Goal: Task Accomplishment & Management: Manage account settings

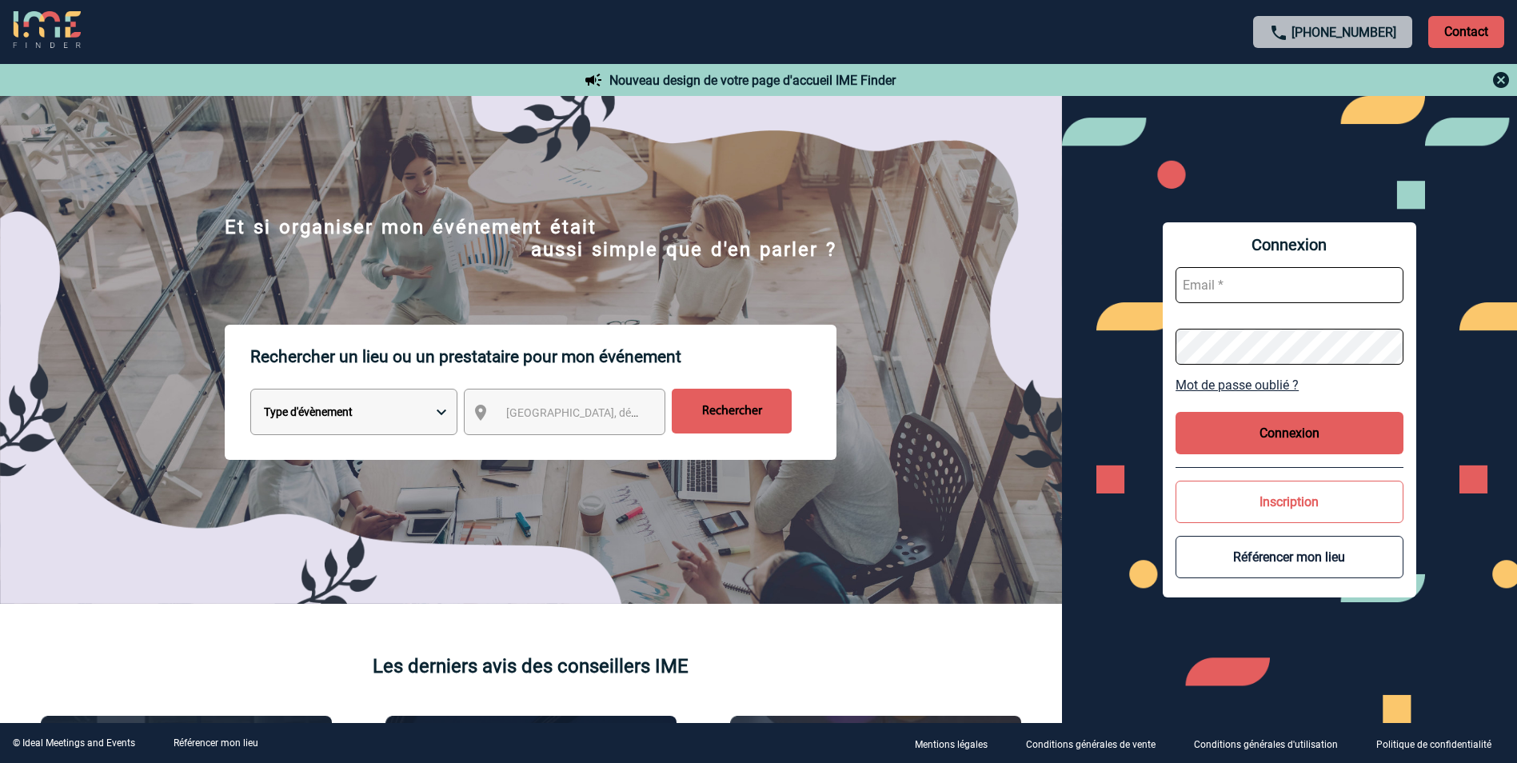
click at [1332, 299] on input "text" at bounding box center [1290, 285] width 228 height 36
click at [1316, 286] on input "text" at bounding box center [1290, 285] width 228 height 36
paste input "client.office.management@philips.com"
type input "client.office.management@philips.com"
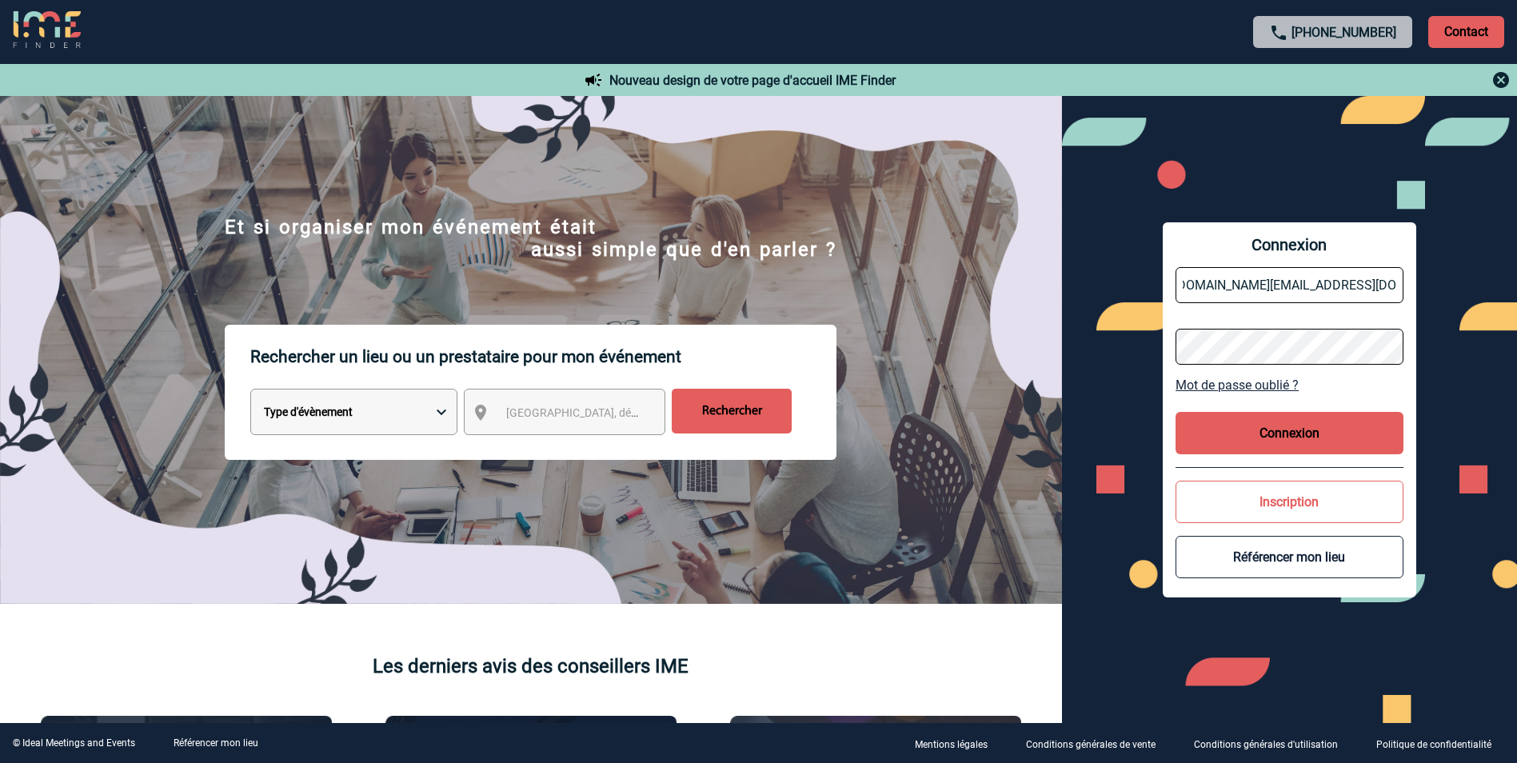
scroll to position [0, 0]
click at [1288, 436] on button "Connexion" at bounding box center [1290, 433] width 228 height 42
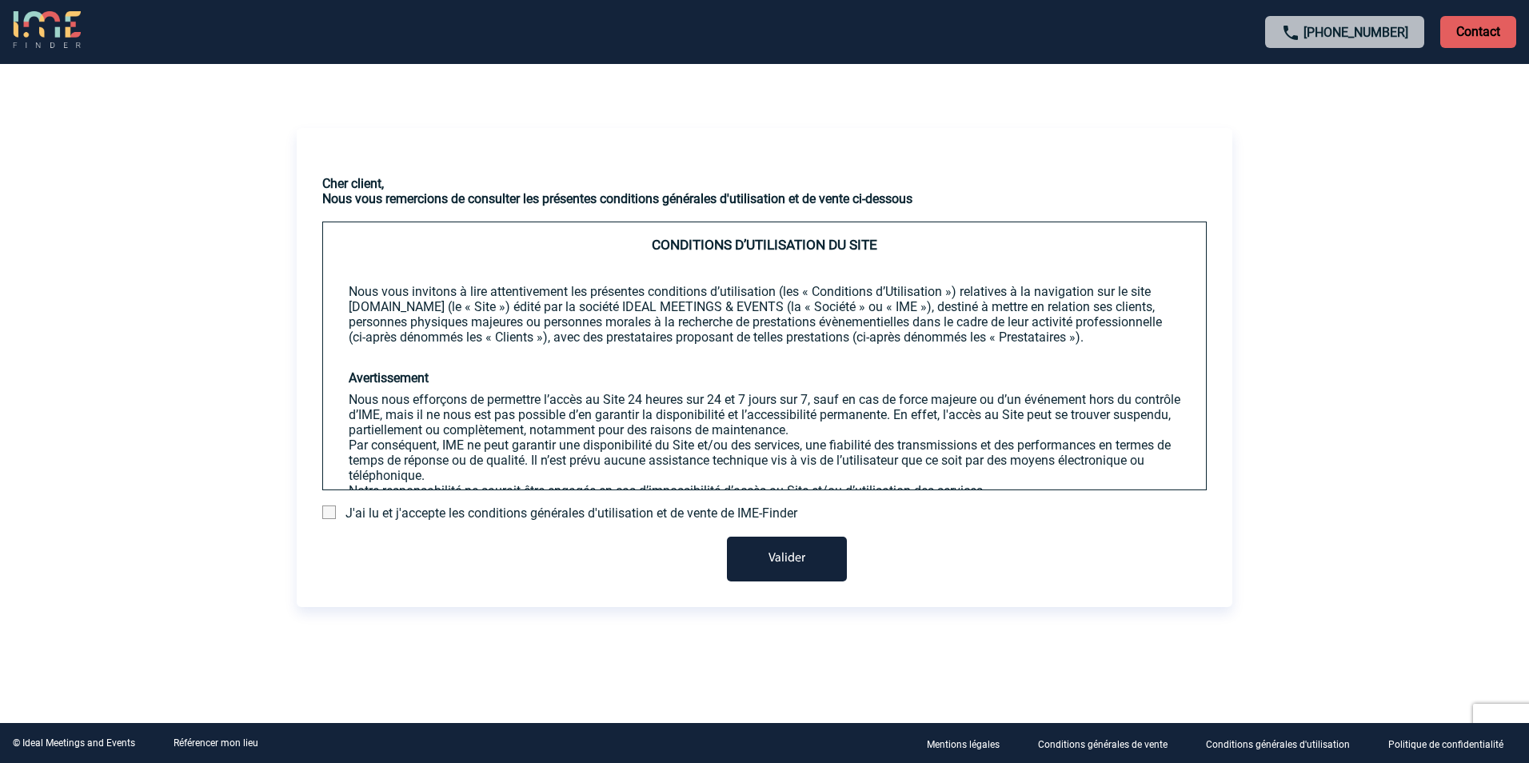
click at [659, 521] on form "J'ai lu et j'accepte les conditions générales d'utilisation et de vente de IME-…" at bounding box center [764, 543] width 885 height 76
click at [327, 511] on span at bounding box center [329, 512] width 14 height 14
click at [0, 0] on input "checkbox" at bounding box center [0, 0] width 0 height 0
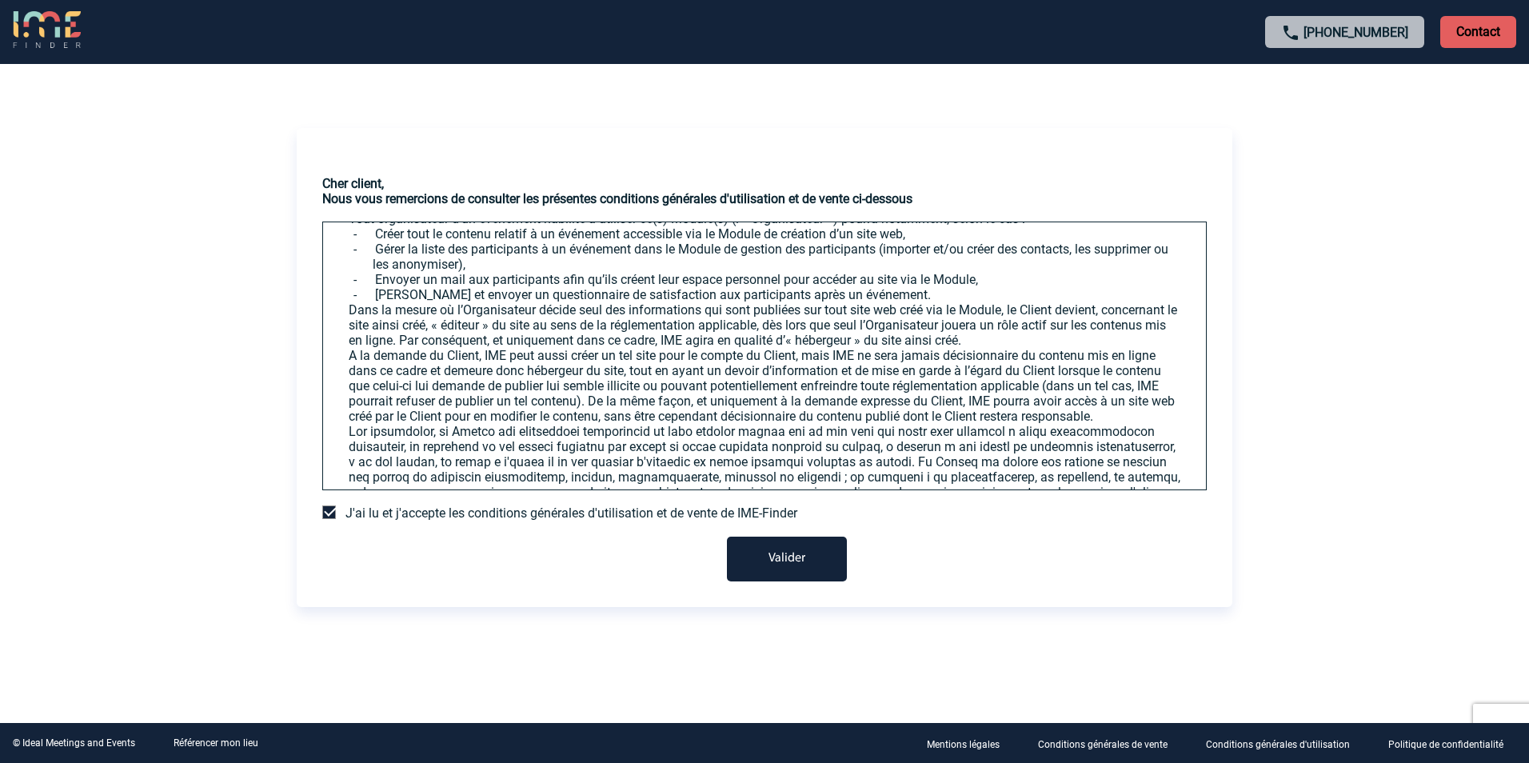
scroll to position [3096, 0]
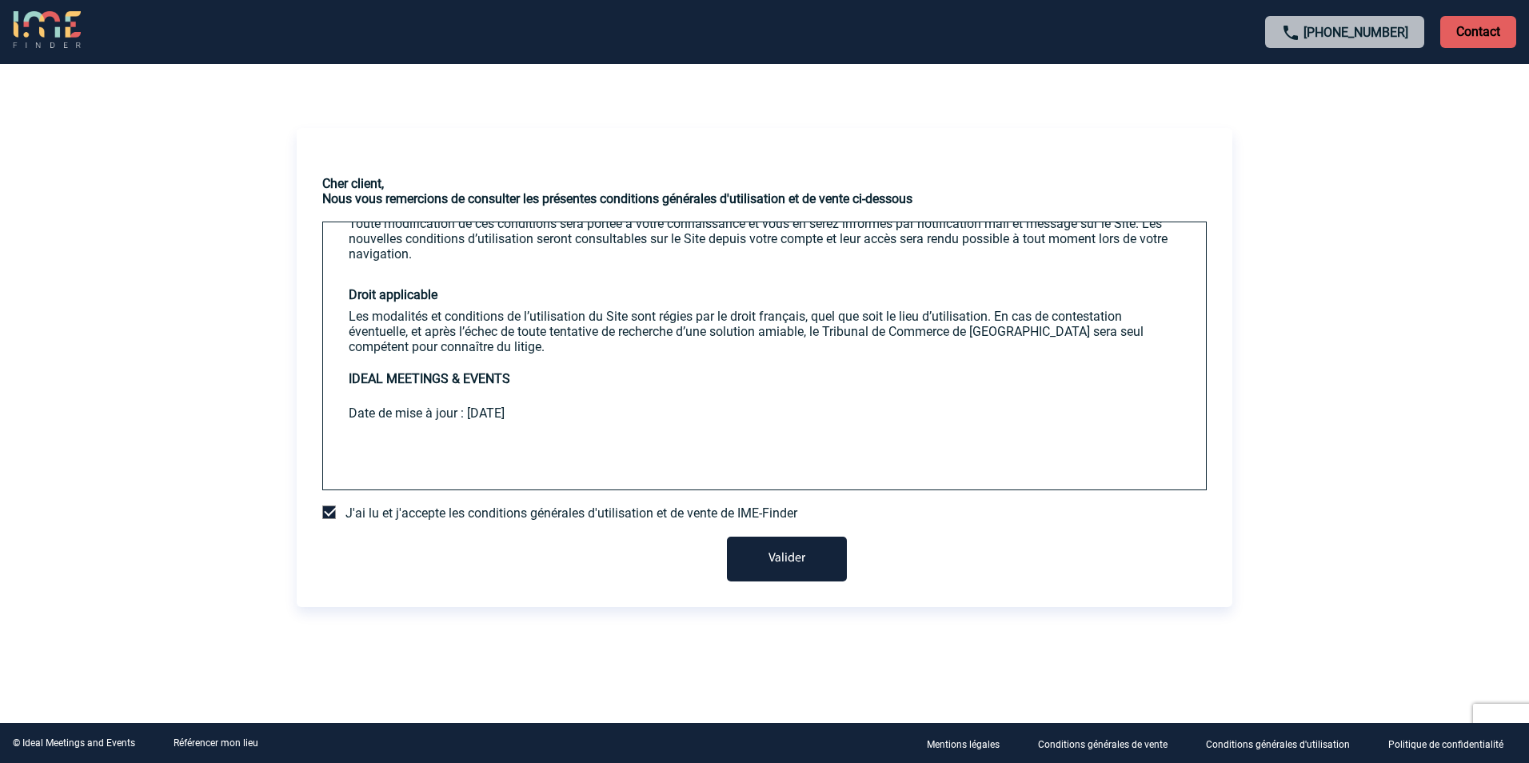
click at [814, 560] on button "Valider" at bounding box center [787, 559] width 120 height 45
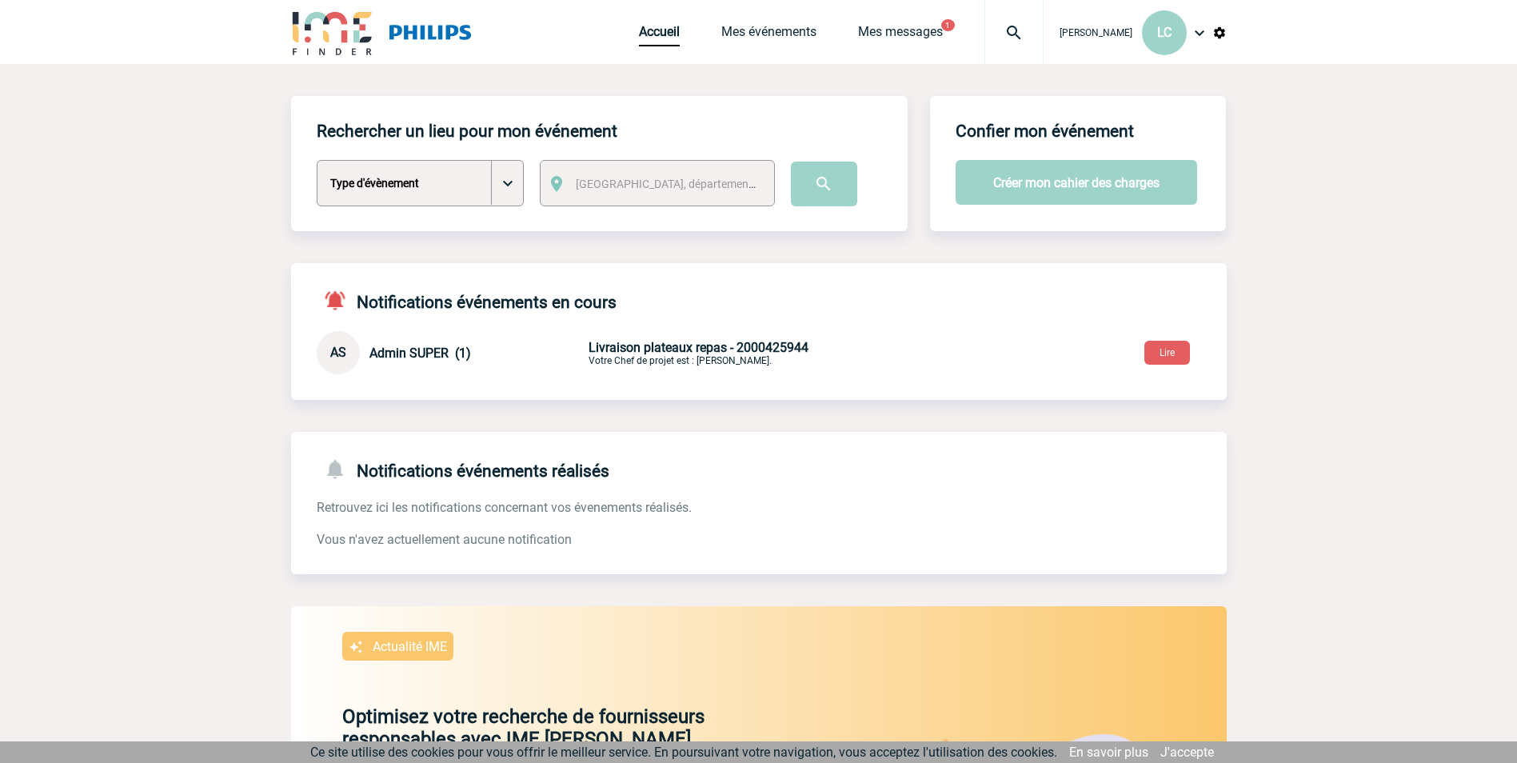
click at [498, 182] on select "Type d'évènement Séminaire avec nuitée Séminaire sans nuitée Repas de groupe Te…" at bounding box center [420, 183] width 207 height 46
click at [1174, 356] on button "Lire" at bounding box center [1167, 353] width 46 height 24
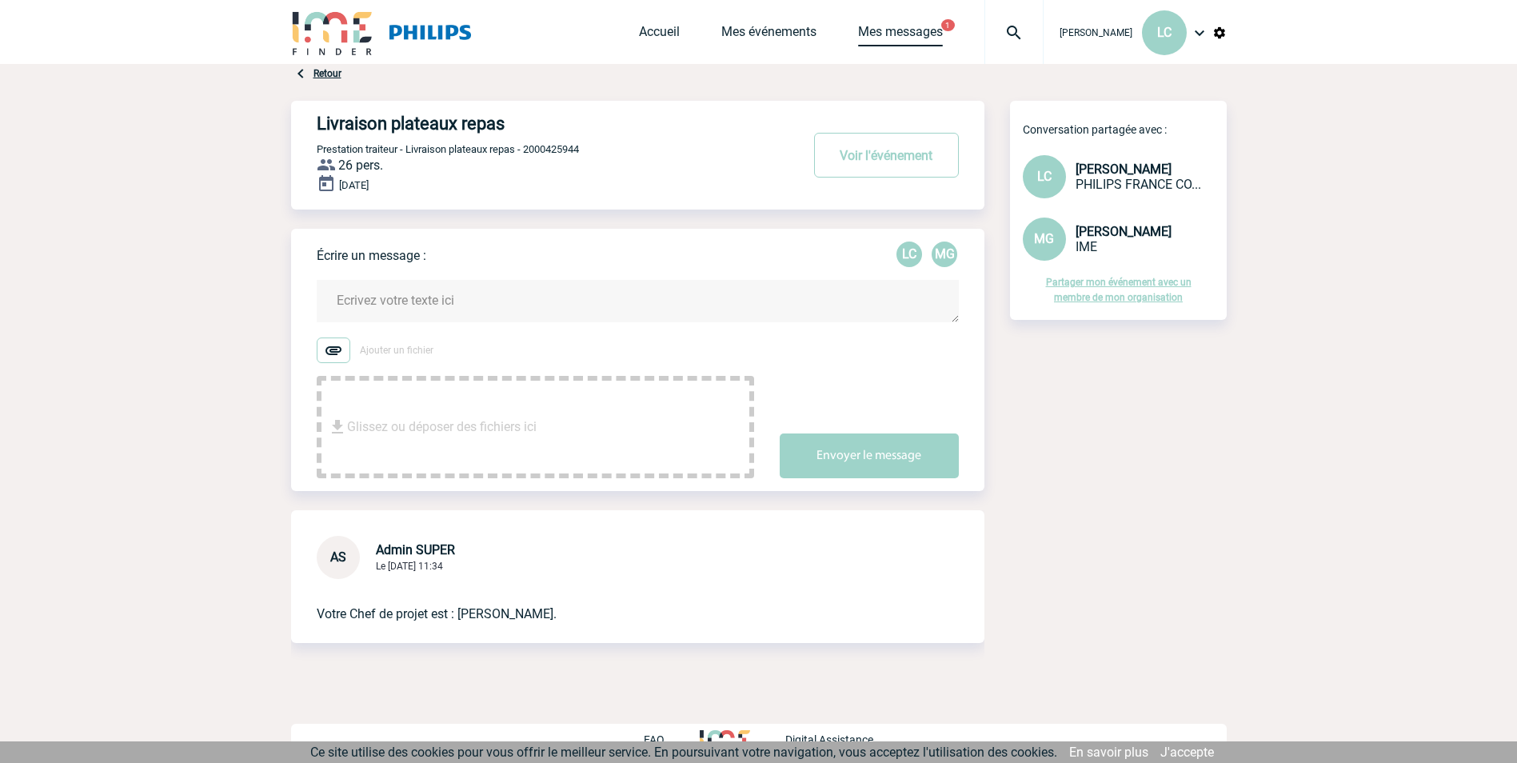
click at [858, 30] on link "Mes messages" at bounding box center [900, 35] width 85 height 22
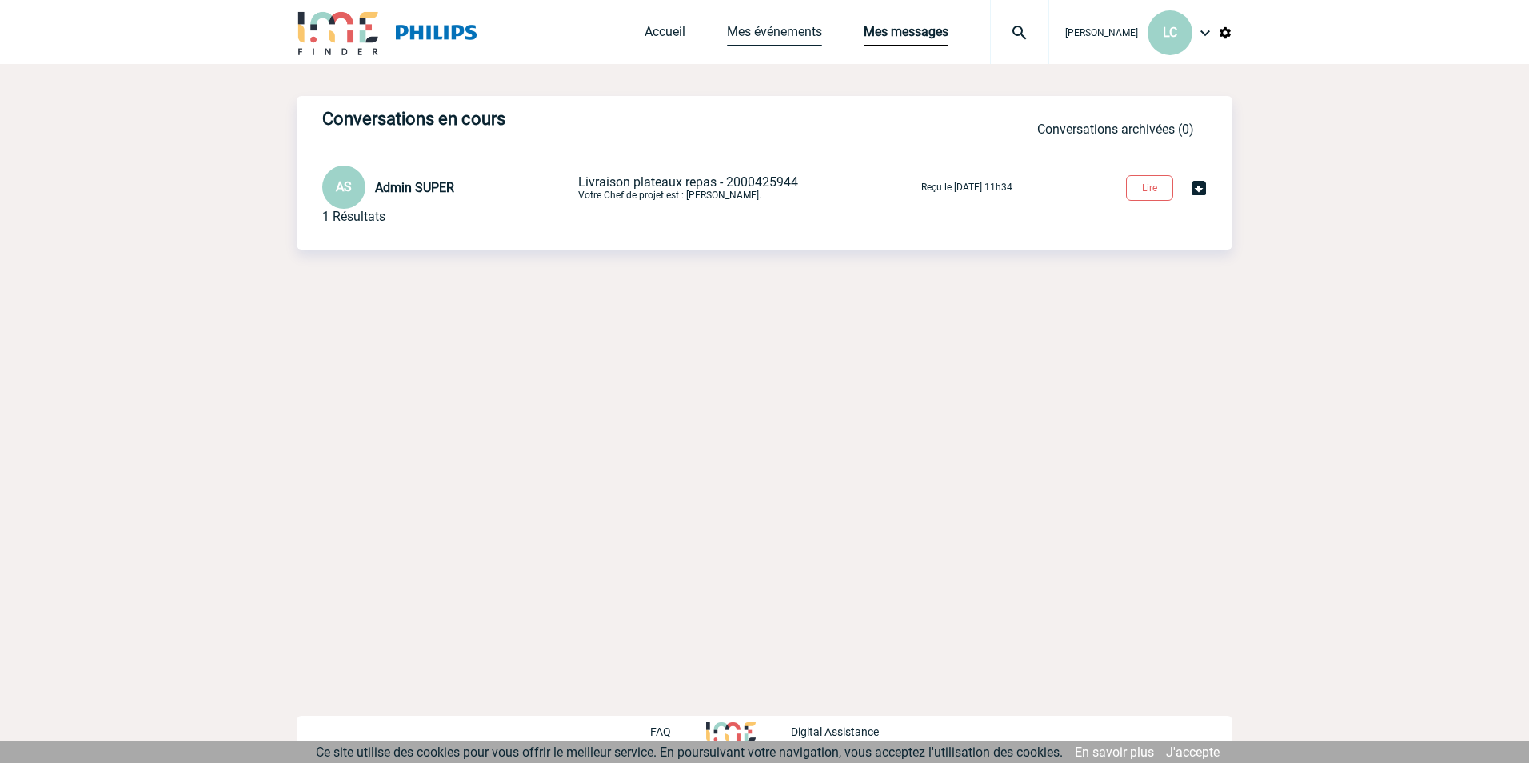
click at [729, 31] on link "Mes événements" at bounding box center [774, 35] width 95 height 22
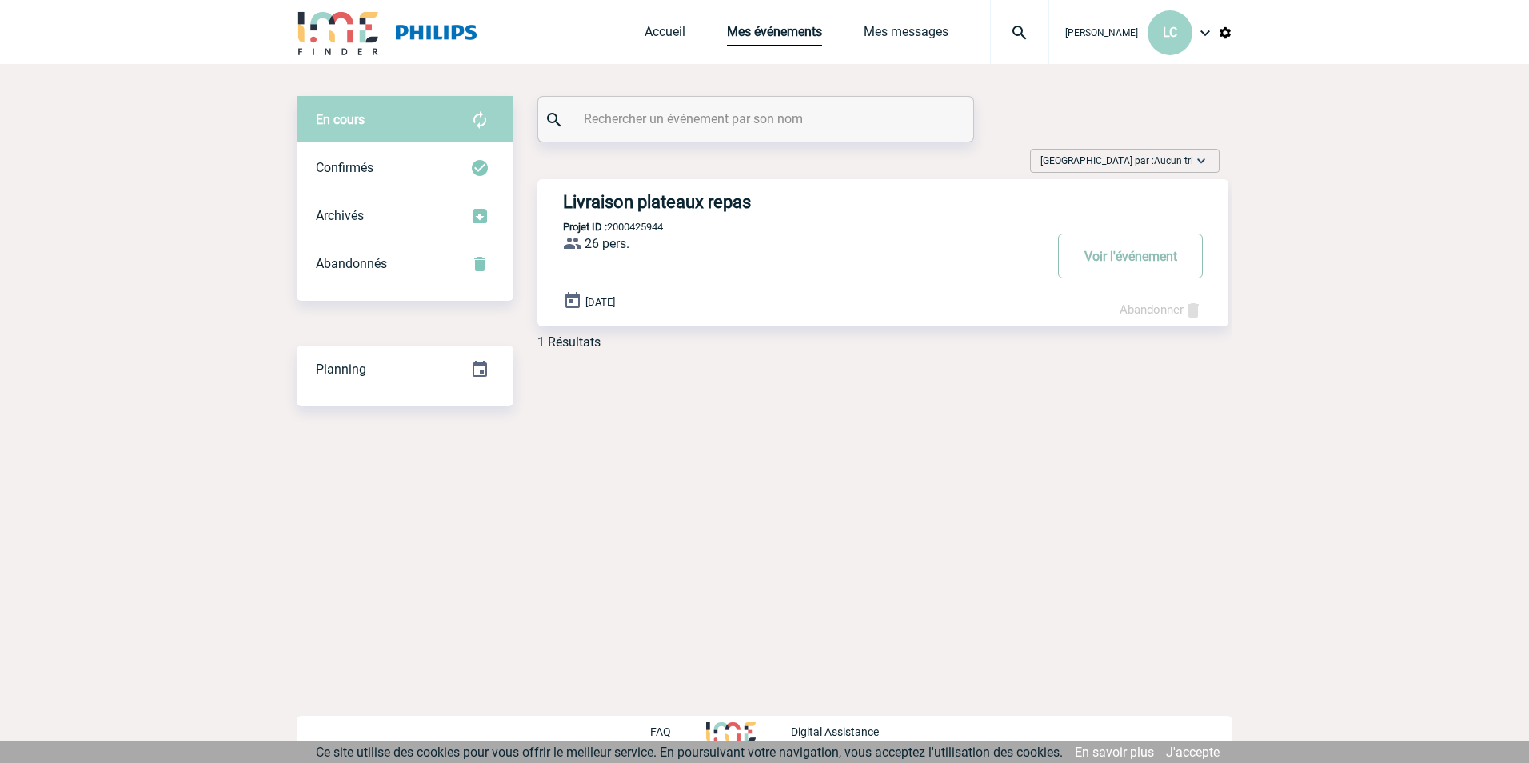
click at [1144, 250] on button "Voir l'événement" at bounding box center [1130, 256] width 145 height 45
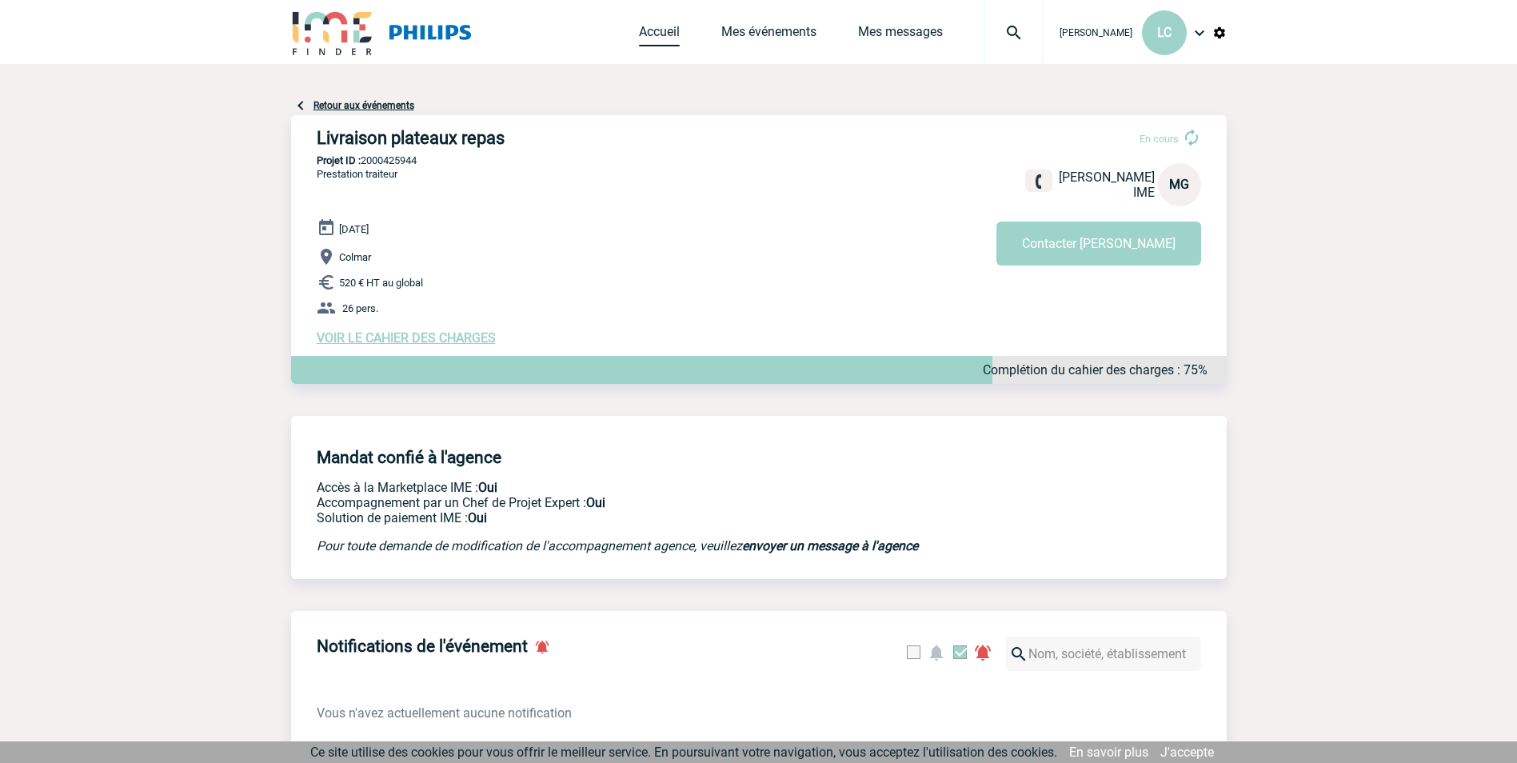
click at [639, 27] on link "Accueil" at bounding box center [659, 35] width 41 height 22
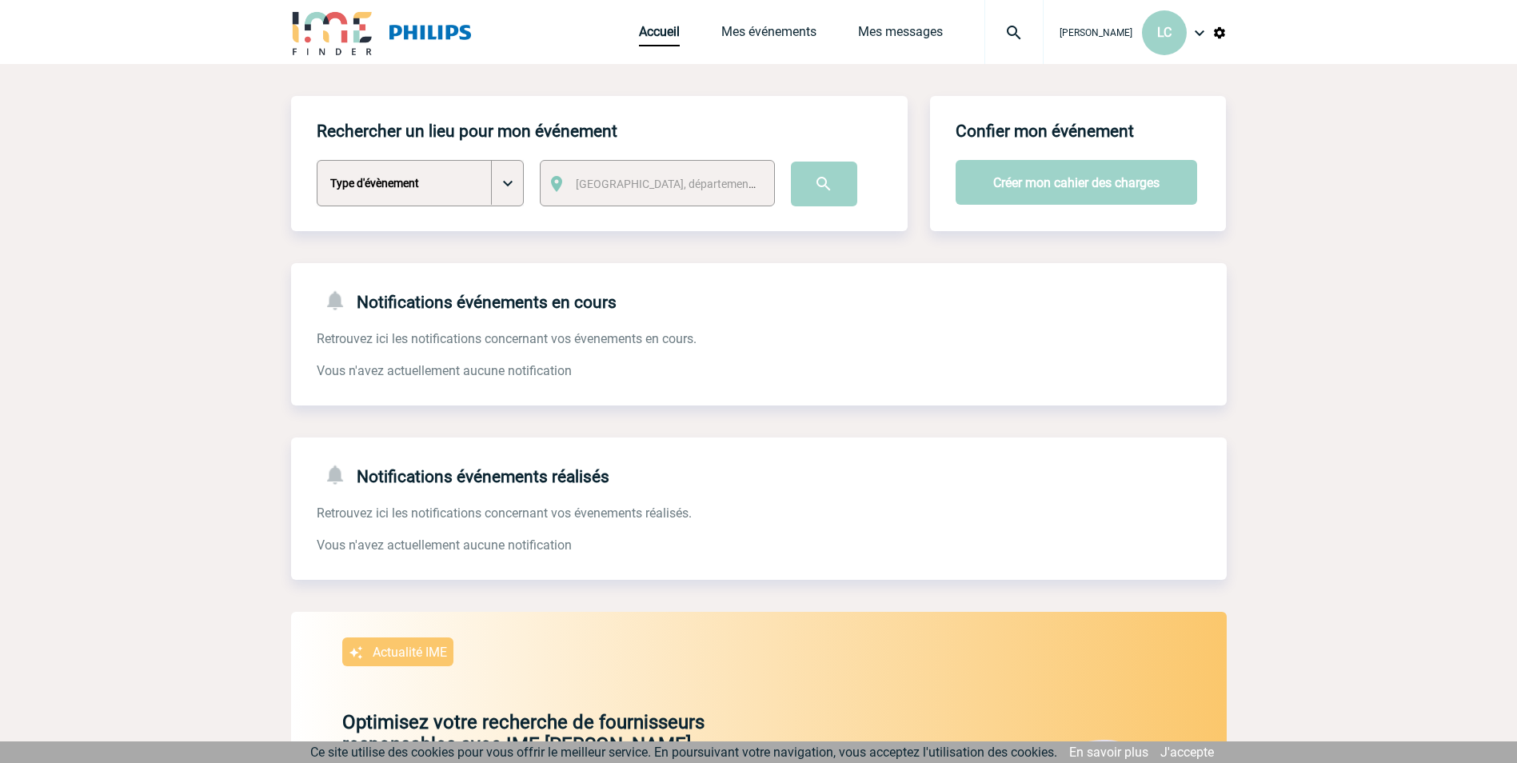
click at [1193, 30] on img at bounding box center [1199, 32] width 19 height 19
click at [1088, 79] on li "Mon compte" at bounding box center [1135, 80] width 184 height 32
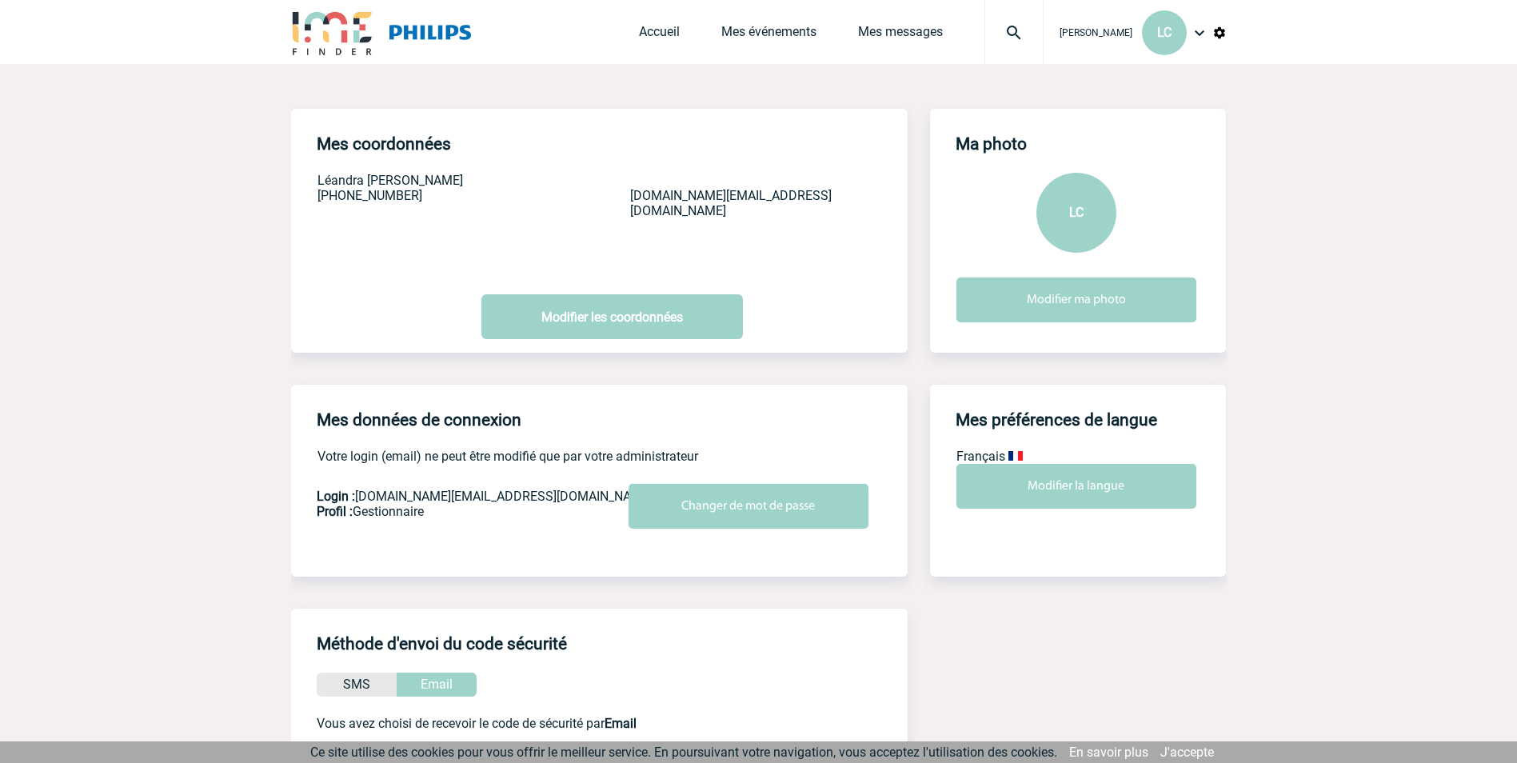
click at [1200, 39] on img at bounding box center [1199, 32] width 19 height 19
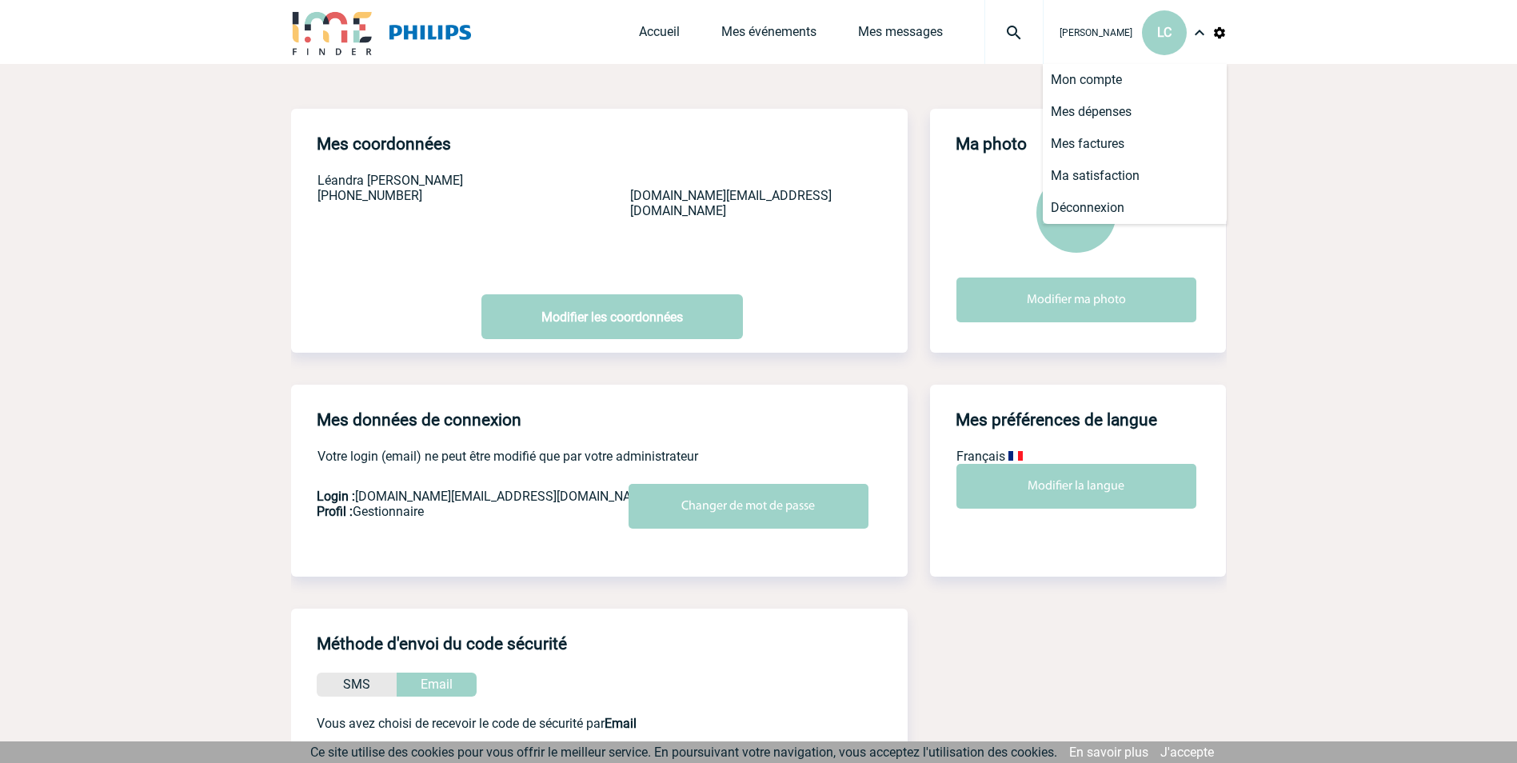
click at [797, 54] on div "Accueil Mes événements Mes messages Projet, client Projet, client" at bounding box center [841, 32] width 405 height 64
click at [339, 30] on img at bounding box center [332, 33] width 83 height 46
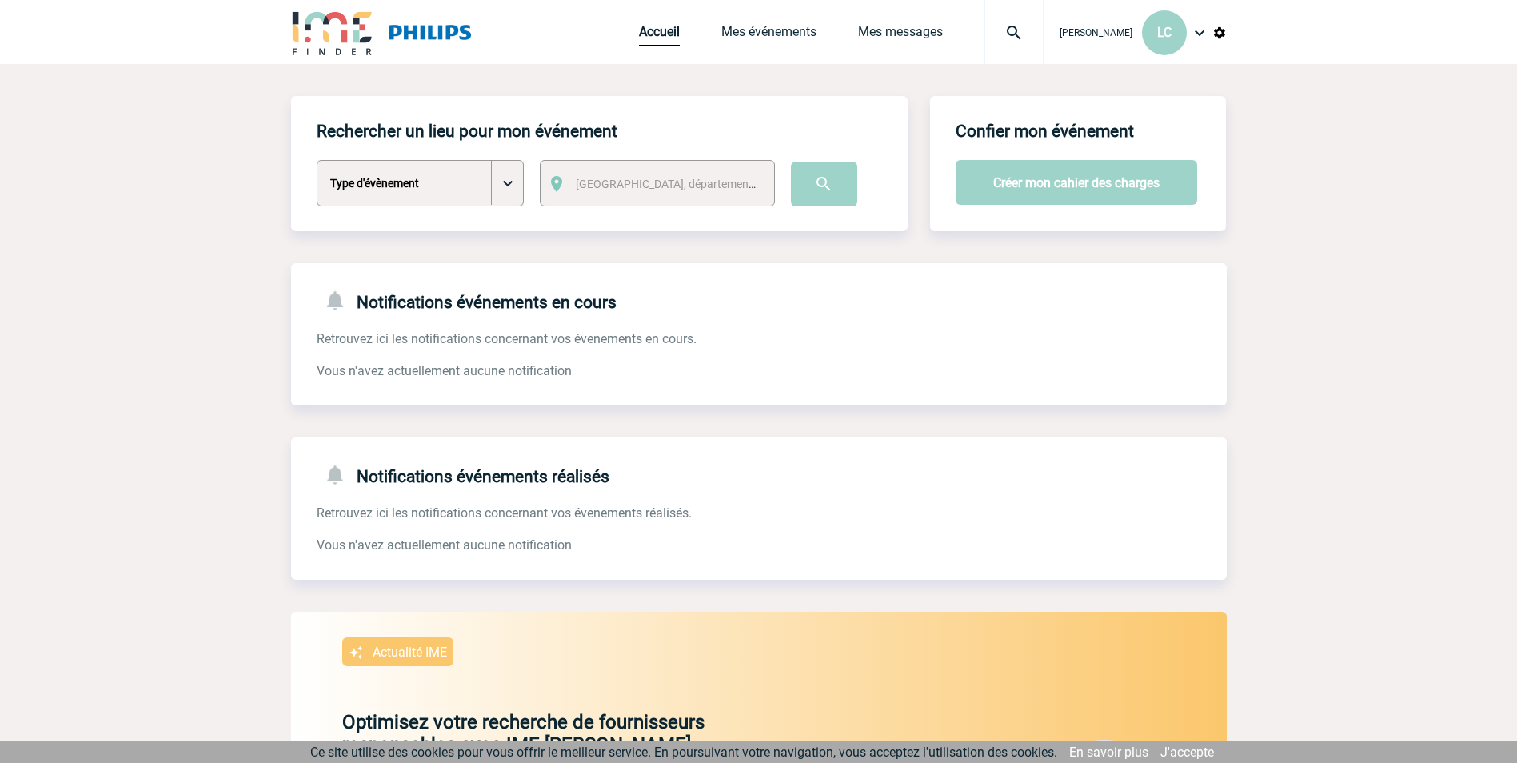
click at [719, 46] on div "Accueil Mes événements Mes messages Projet, client Projet, client" at bounding box center [841, 32] width 405 height 64
click at [747, 30] on link "Mes événements" at bounding box center [768, 35] width 95 height 22
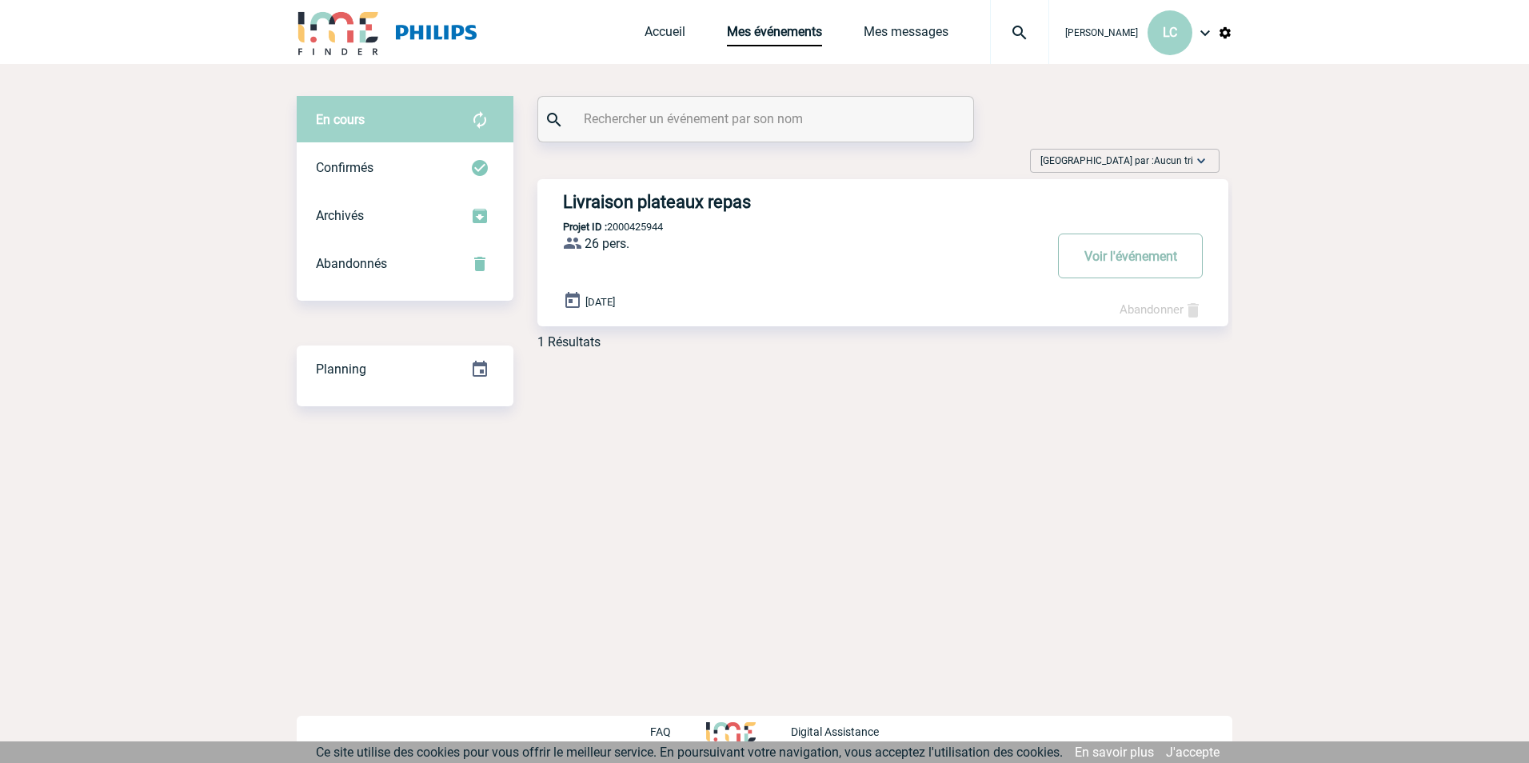
click at [1137, 269] on button "Voir l'événement" at bounding box center [1130, 256] width 145 height 45
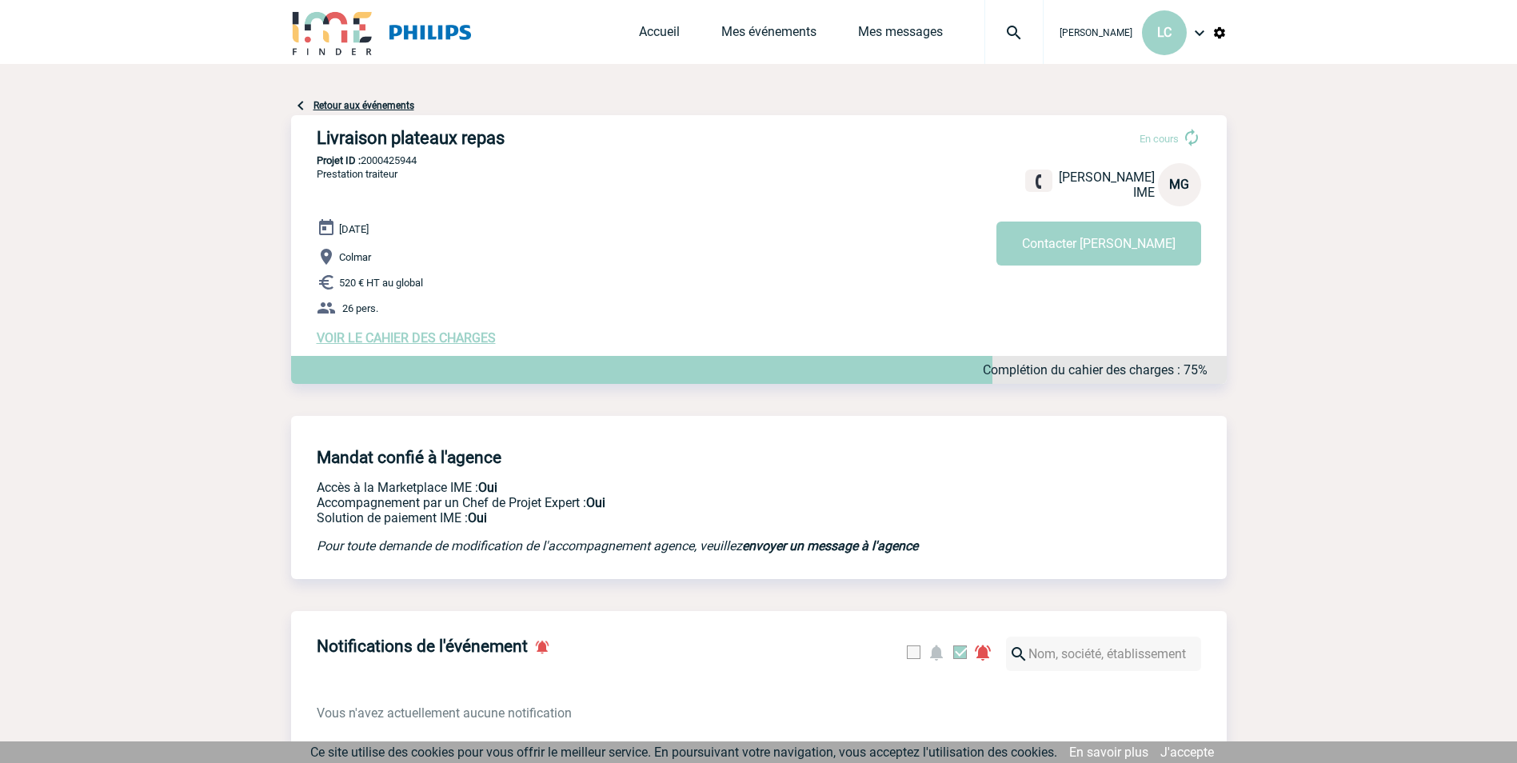
click at [1104, 33] on span "[PERSON_NAME]" at bounding box center [1096, 32] width 73 height 11
click at [1166, 40] on div "LC" at bounding box center [1164, 32] width 45 height 45
click at [1124, 74] on li "Mon compte" at bounding box center [1135, 80] width 184 height 32
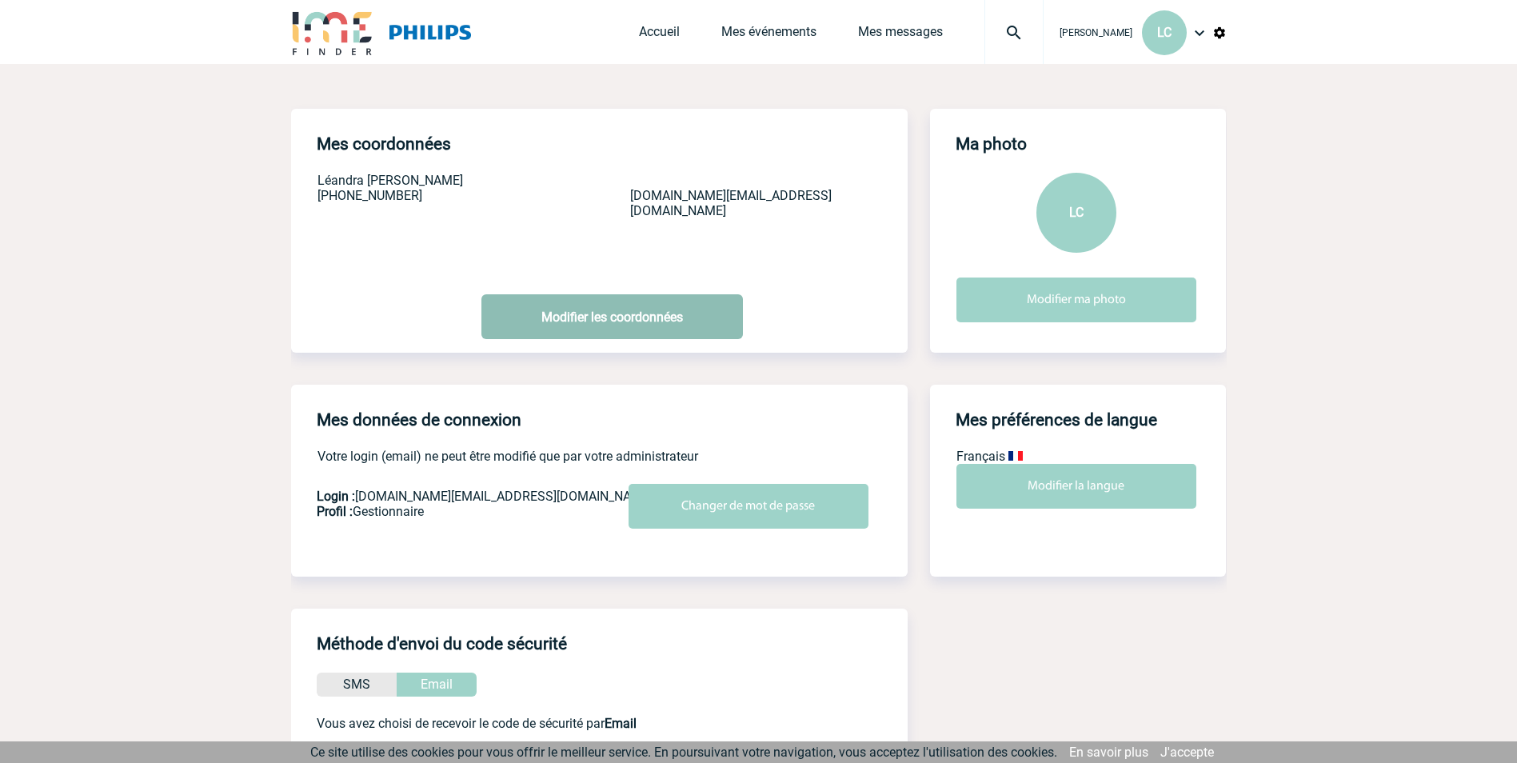
click at [681, 303] on link "Modifier les coordonnées" at bounding box center [612, 316] width 262 height 45
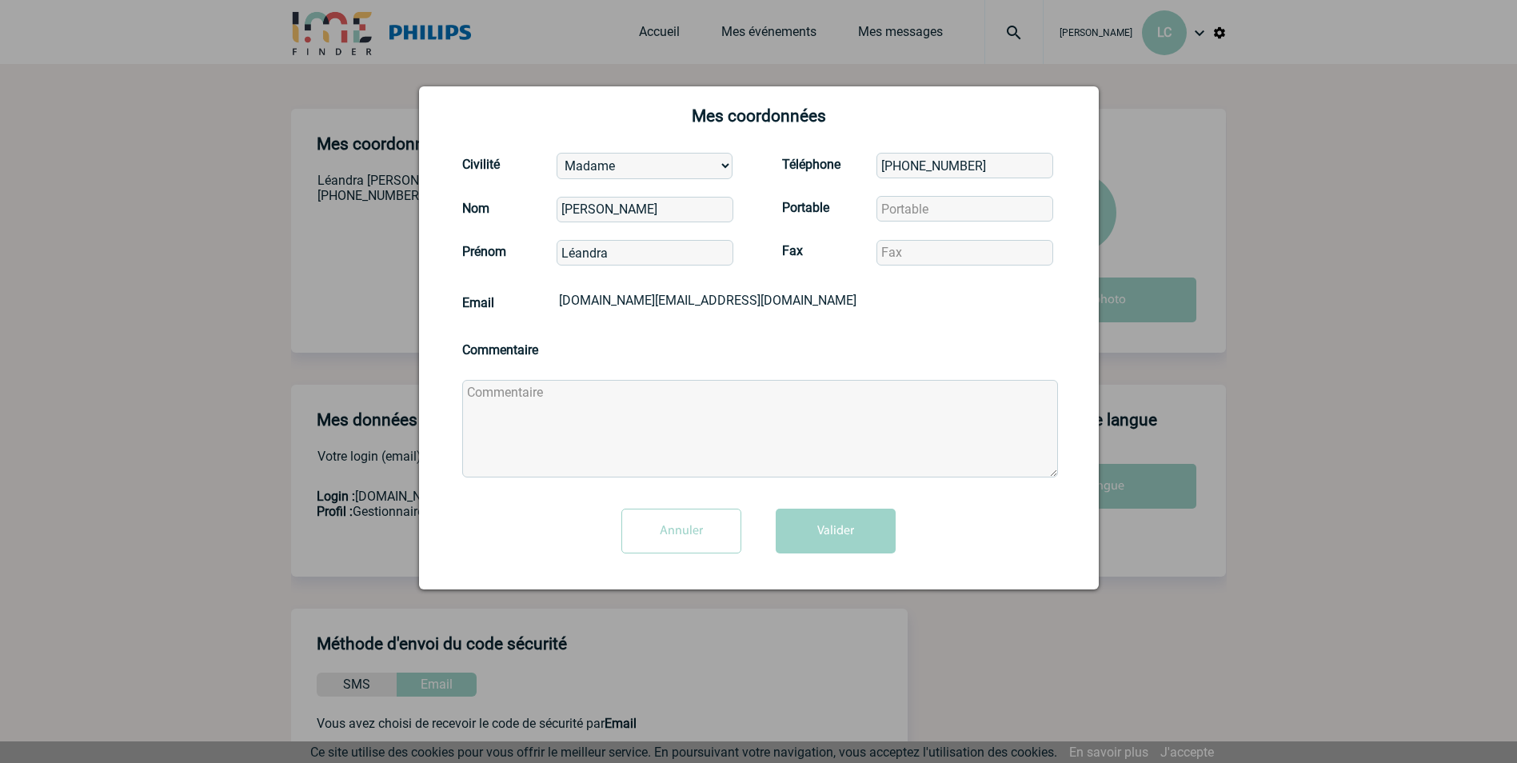
click at [706, 534] on input "Annuler" at bounding box center [681, 531] width 120 height 45
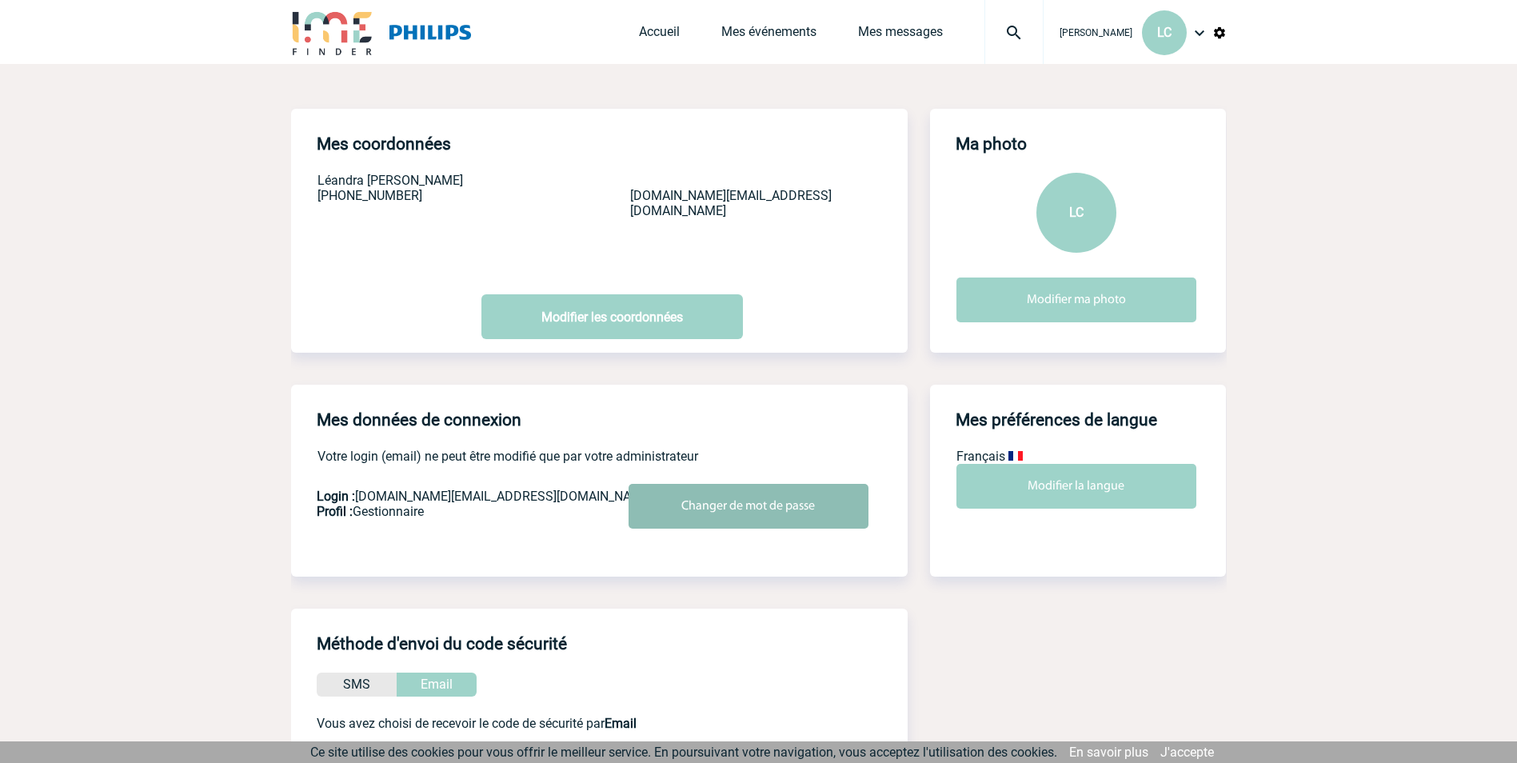
click at [757, 509] on input "Changer de mot de passe" at bounding box center [749, 506] width 240 height 45
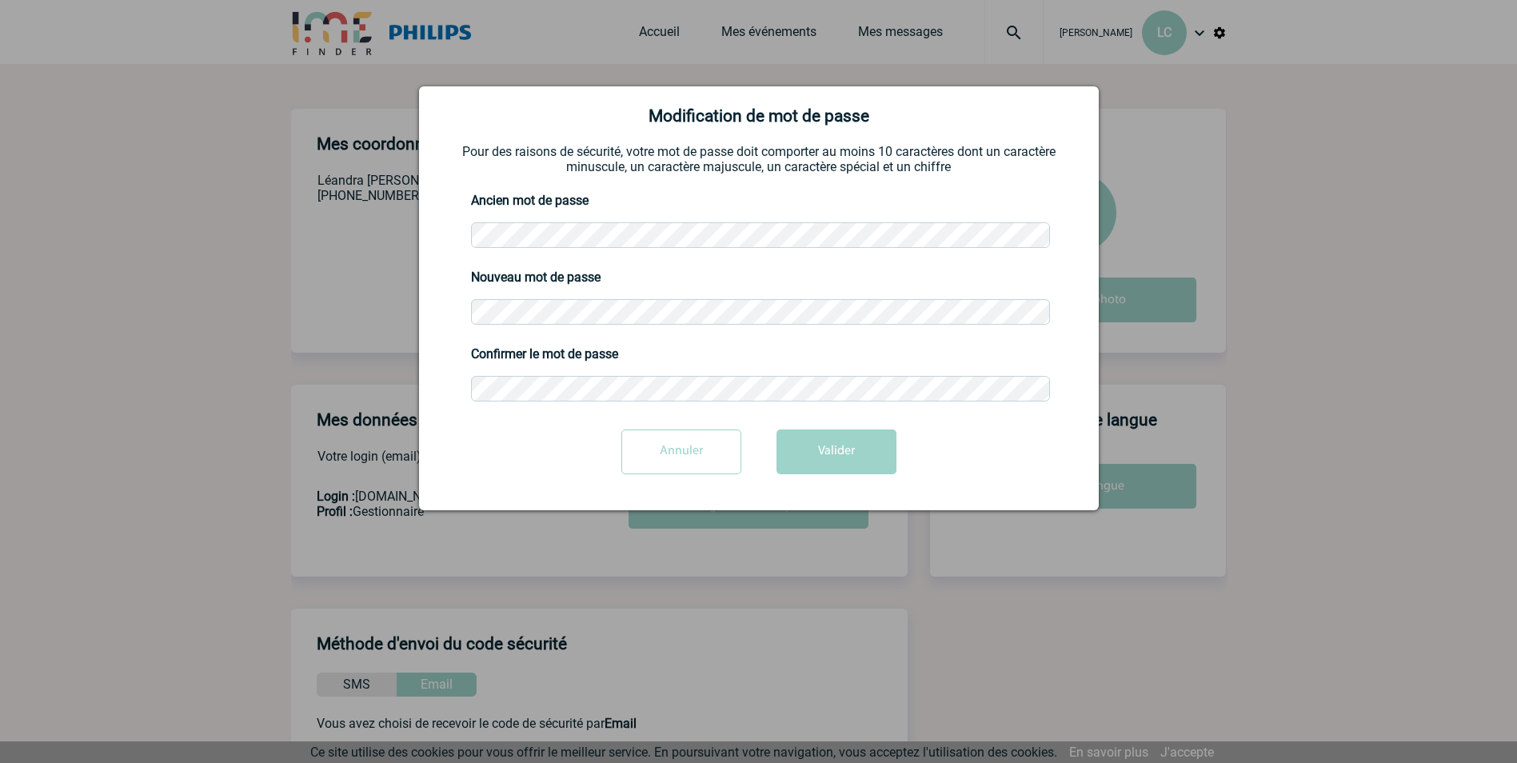
drag, startPoint x: 703, startPoint y: 463, endPoint x: 680, endPoint y: 452, distance: 25.8
click at [680, 452] on input "Annuler" at bounding box center [681, 451] width 120 height 45
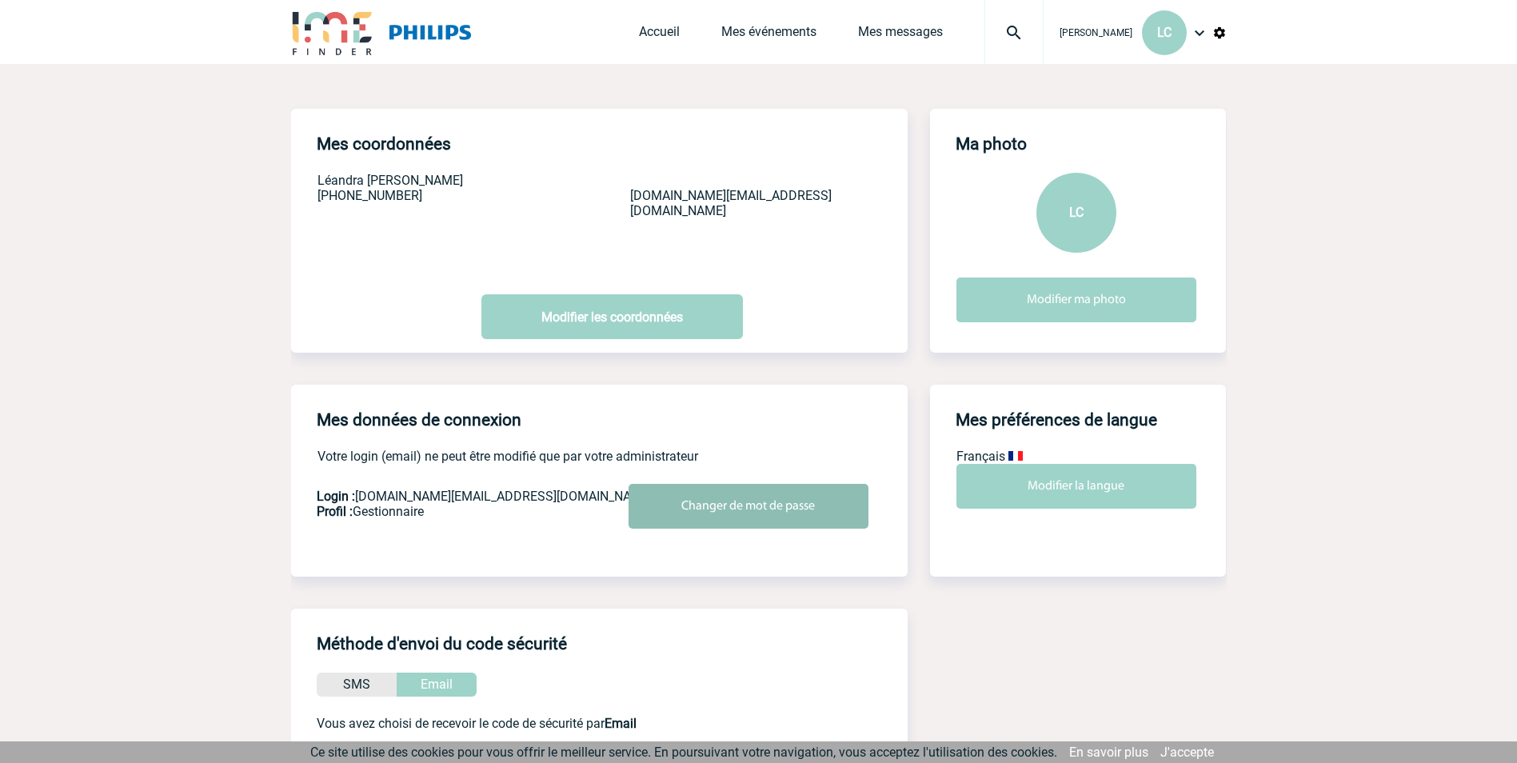
click at [770, 508] on input "Changer de mot de passe" at bounding box center [749, 506] width 240 height 45
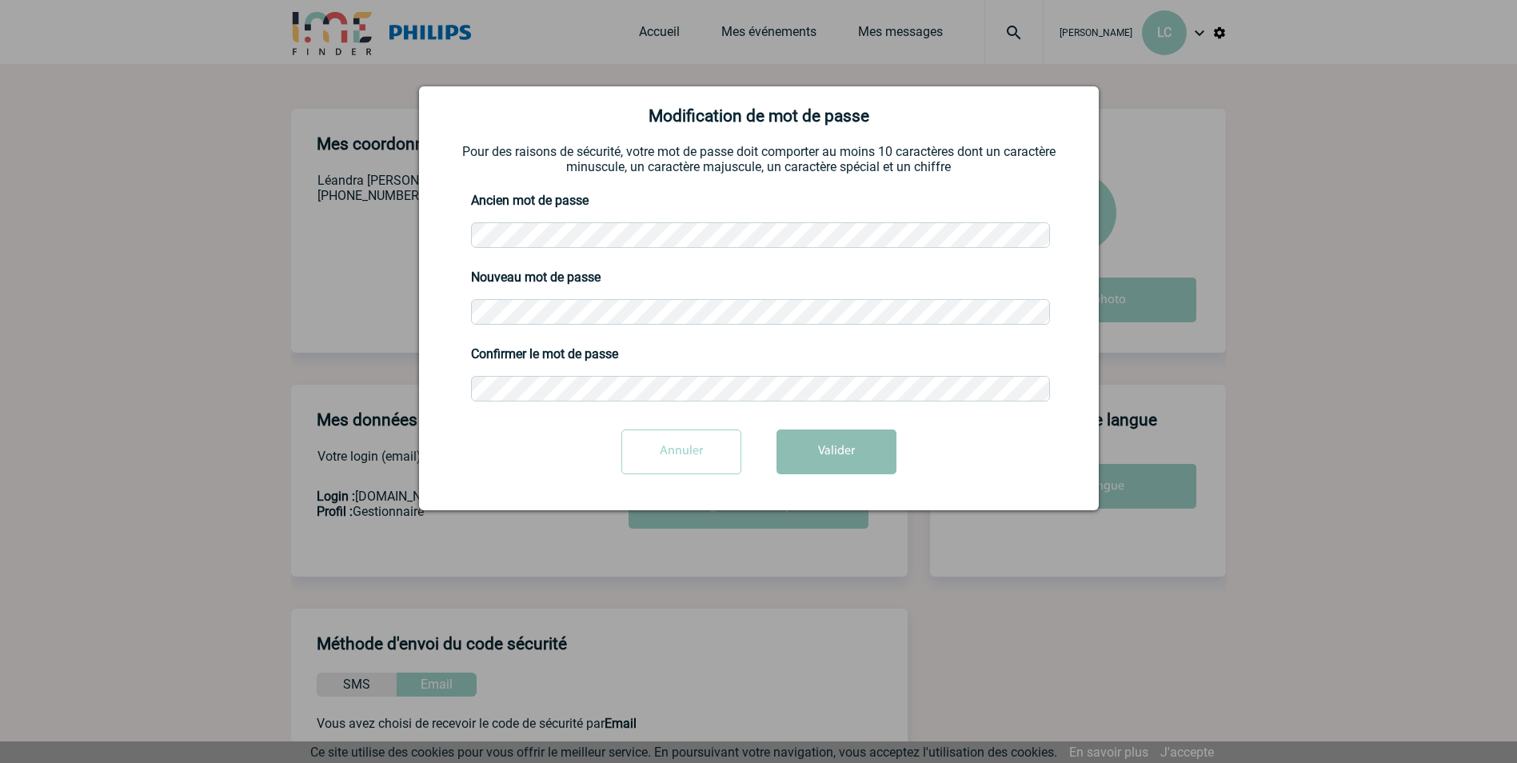
click at [861, 451] on button "Valider" at bounding box center [837, 451] width 120 height 45
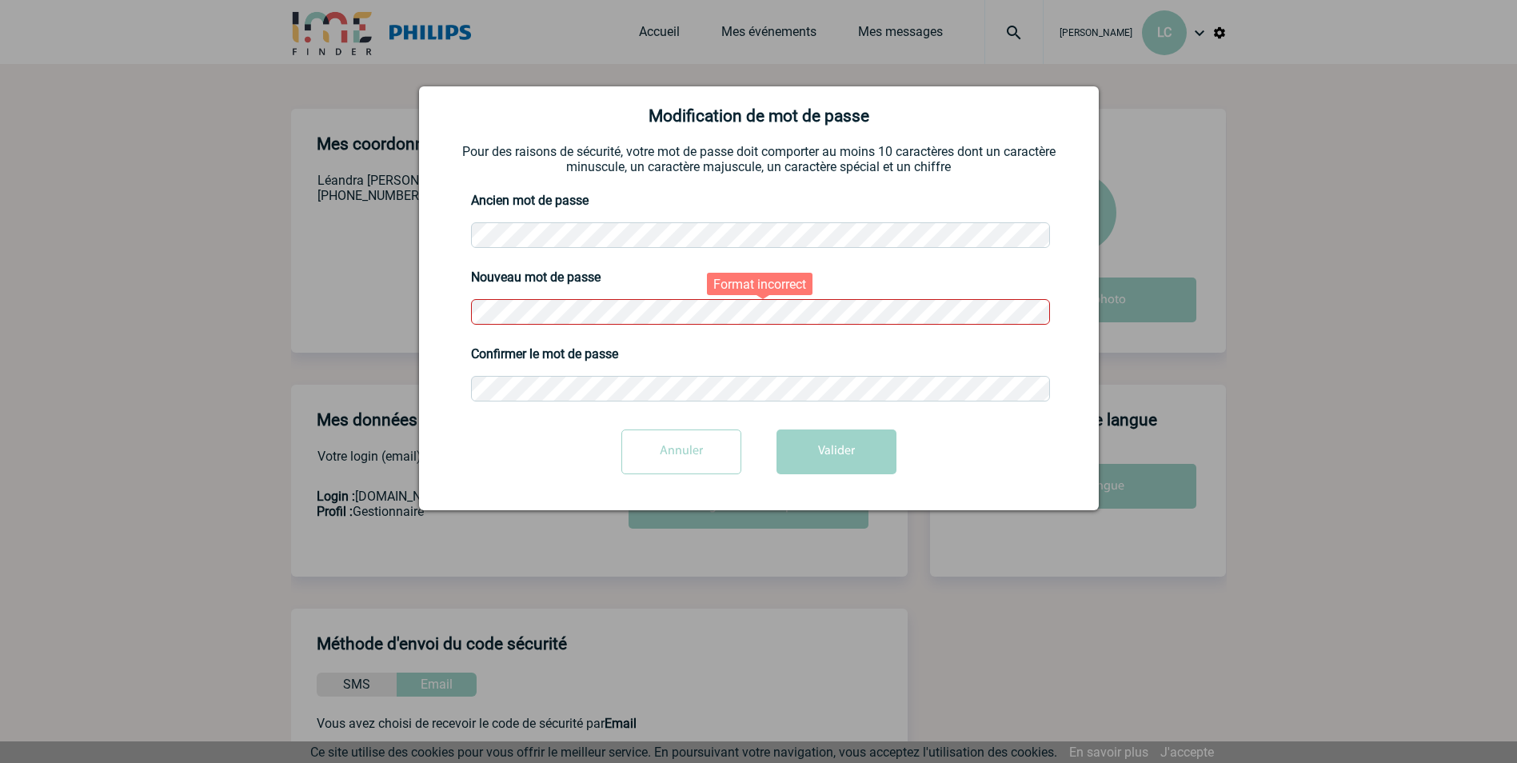
click at [413, 314] on body "Léandra CORREIA HENRIQUES LC Accueil Mes événements 0" at bounding box center [758, 505] width 1517 height 1010
click at [360, 393] on body "Léandra CORREIA HENRIQUES LC Accueil Mes événements 0" at bounding box center [758, 505] width 1517 height 1010
click at [777, 429] on button "Valider" at bounding box center [837, 451] width 120 height 45
click at [423, 313] on div "Modification de mot de passe Pour des raisons de sécurité, votre mot de passe d…" at bounding box center [759, 298] width 680 height 424
click at [126, 304] on body "Léandra CORREIA HENRIQUES LC Accueil Mes événements 0" at bounding box center [758, 505] width 1517 height 1010
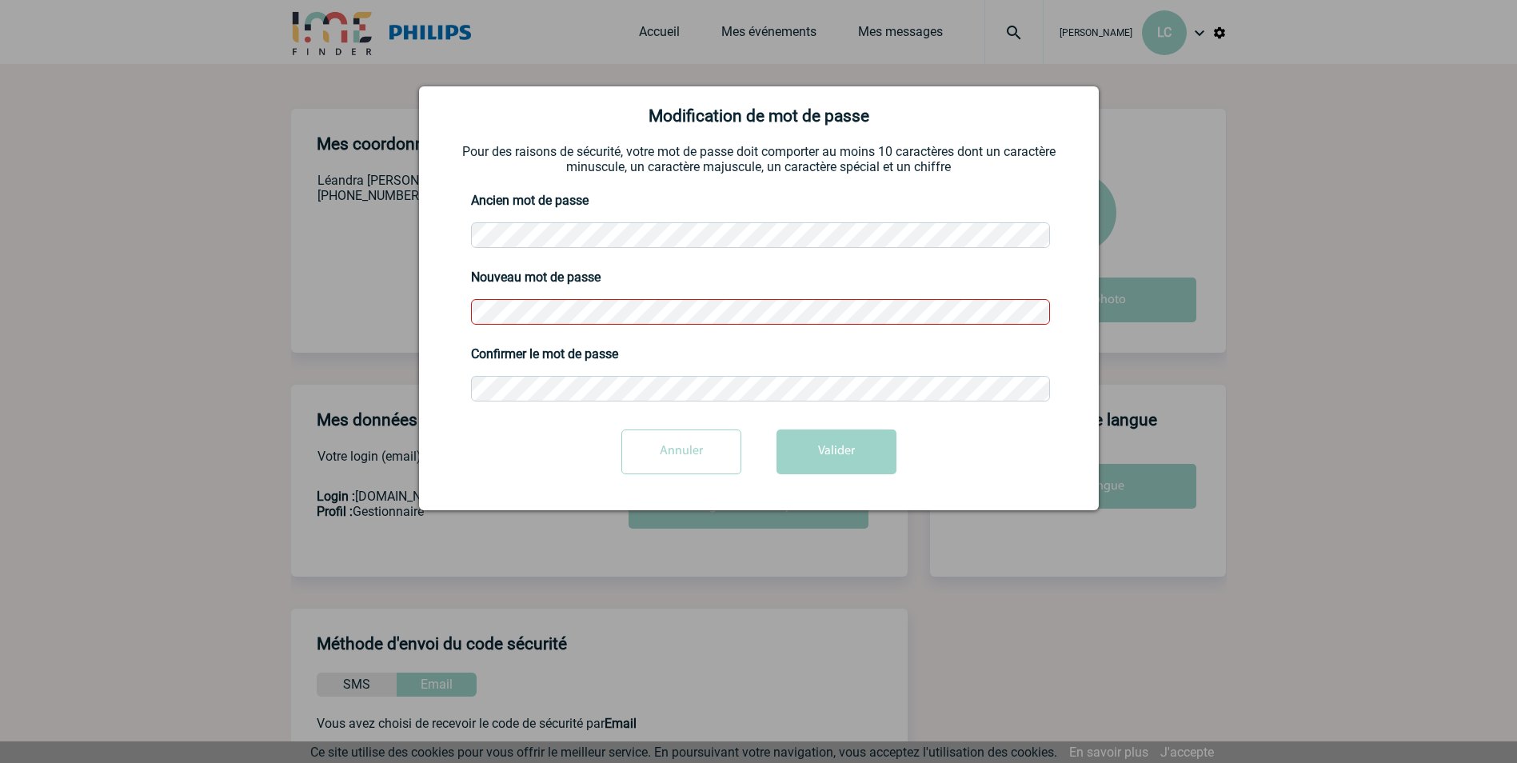
click at [355, 386] on body "Léandra CORREIA HENRIQUES LC Accueil Mes événements 0" at bounding box center [758, 505] width 1517 height 1010
click at [864, 449] on button "Valider" at bounding box center [837, 451] width 120 height 45
click at [294, 329] on body "Léandra CORREIA HENRIQUES LC Accueil Mes événements 0" at bounding box center [758, 505] width 1517 height 1010
click at [426, 384] on div "Modification de mot de passe Pour des raisons de sécurité, votre mot de passe d…" at bounding box center [759, 298] width 680 height 424
click at [863, 449] on button "Valider" at bounding box center [837, 451] width 120 height 45
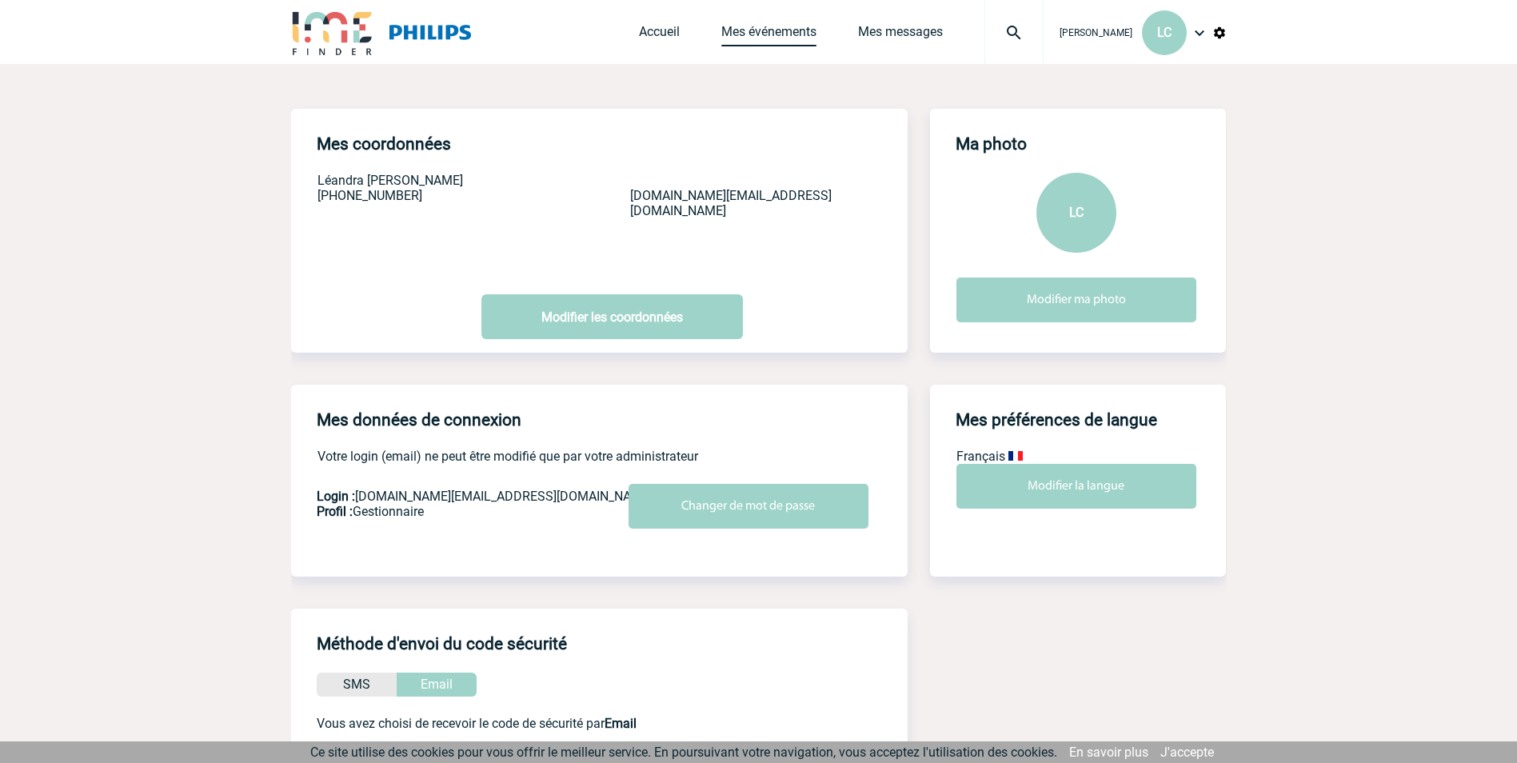
click at [722, 35] on link "Mes événements" at bounding box center [768, 35] width 95 height 22
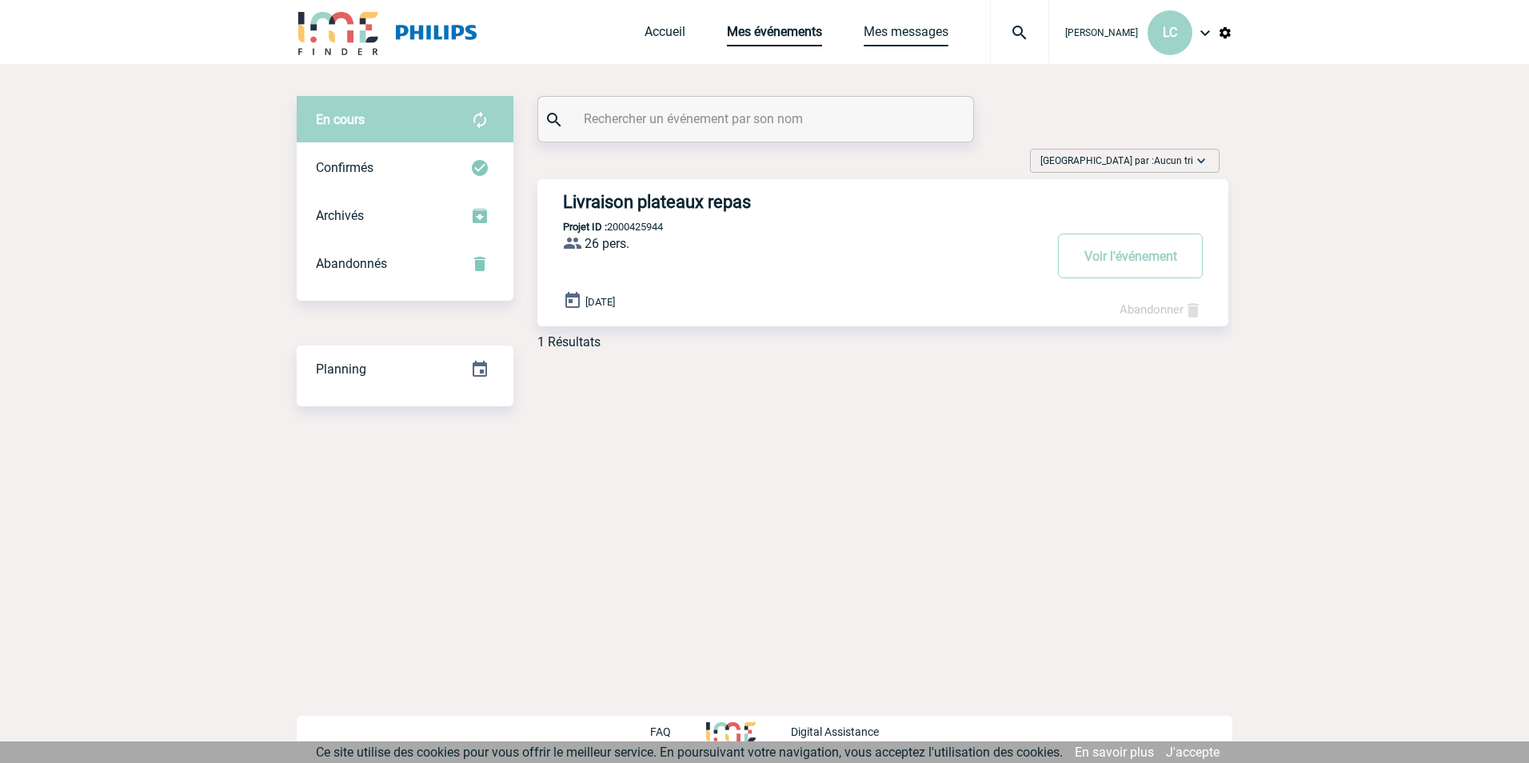
click at [864, 29] on link "Mes messages" at bounding box center [906, 35] width 85 height 22
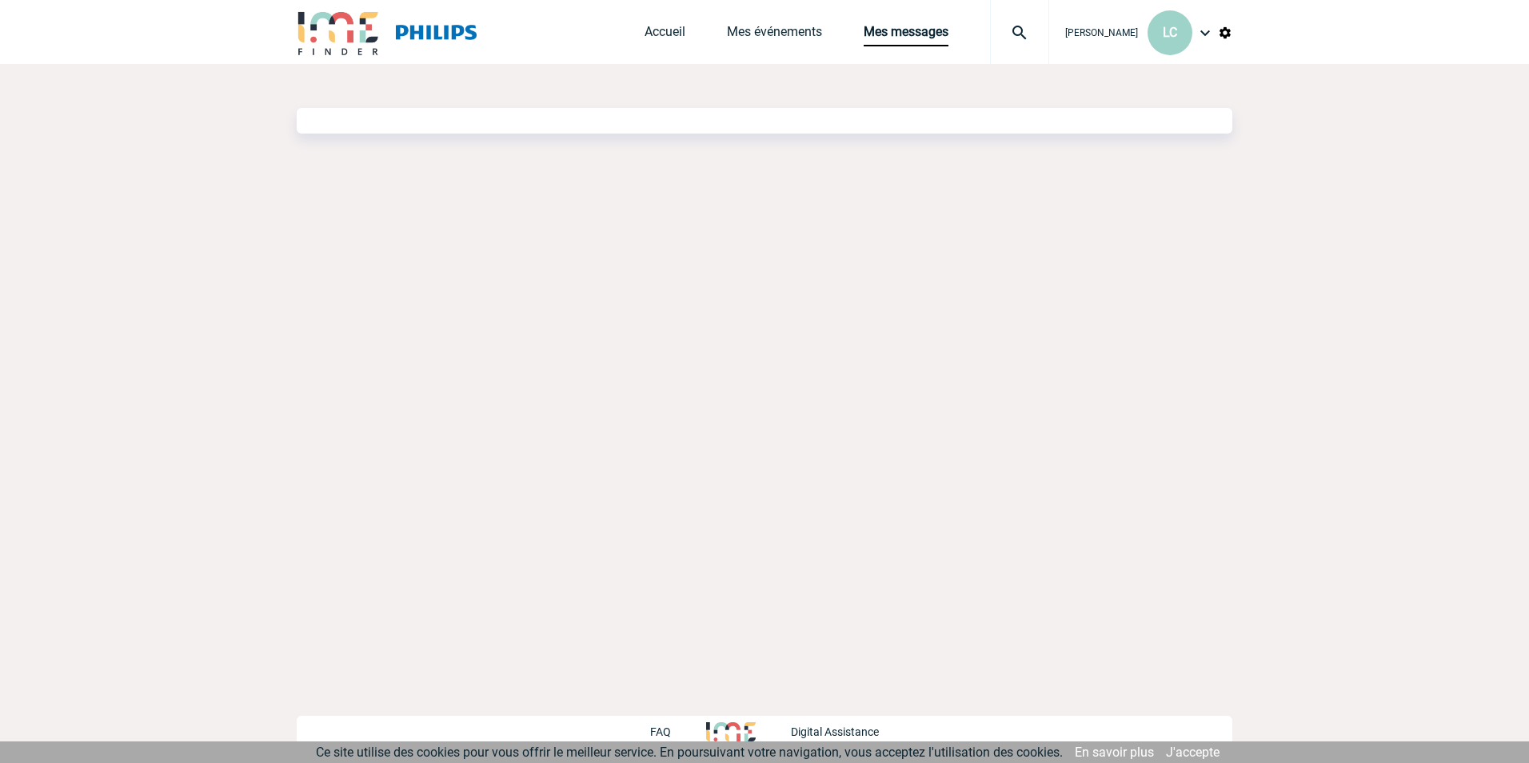
click at [645, 41] on link "Accueil" at bounding box center [665, 35] width 41 height 22
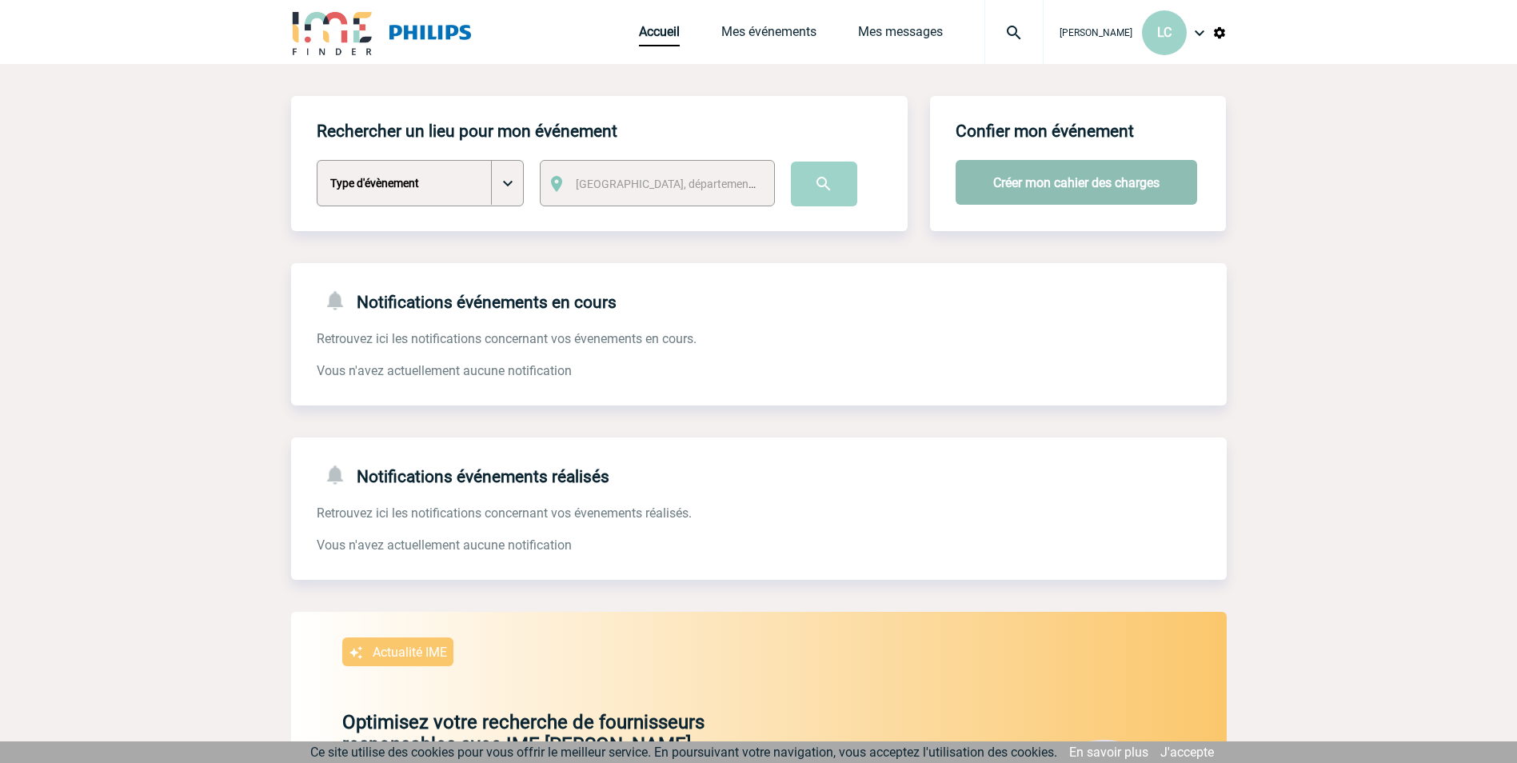
click at [1129, 181] on button "Créer mon cahier des charges" at bounding box center [1077, 182] width 242 height 45
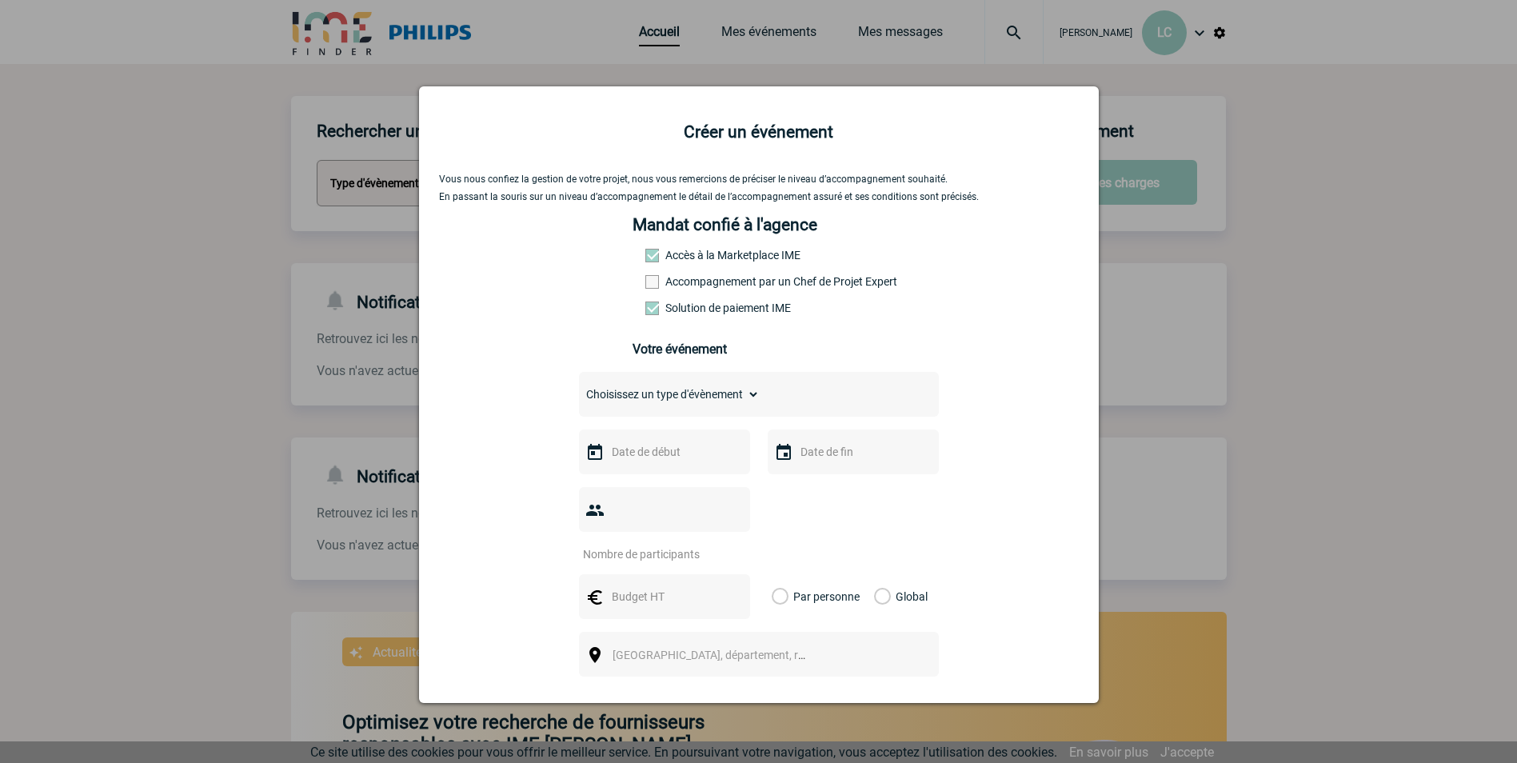
click at [714, 393] on select "Choisissez un type d'évènement Séminaire avec nuitée Séminaire sans nuitée Repa…" at bounding box center [669, 394] width 181 height 22
click at [1028, 369] on div "Vous nous confiez la gestion de votre projet, nous vous remercions de préciser …" at bounding box center [759, 576] width 640 height 805
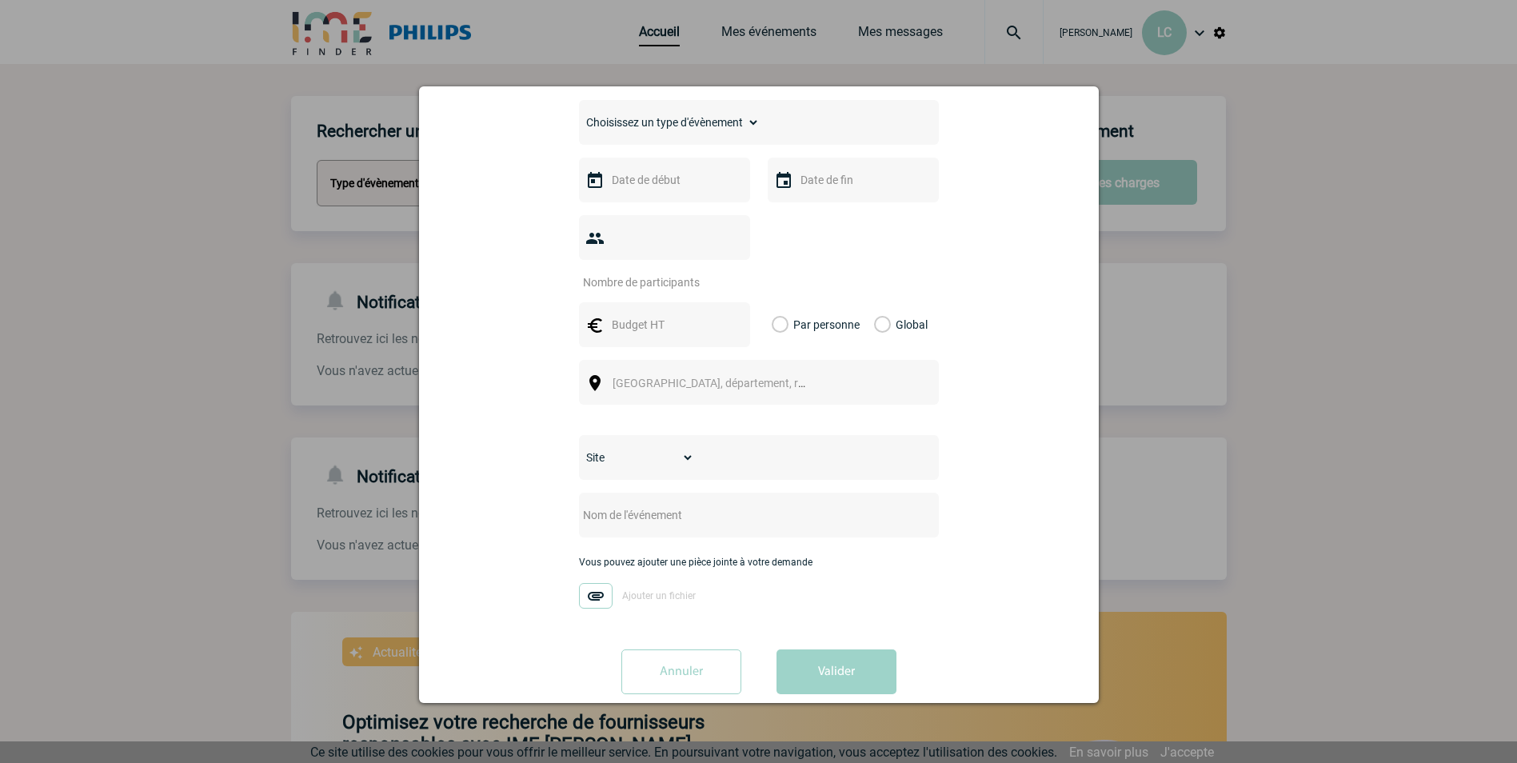
scroll to position [274, 0]
click at [681, 445] on select "Site HEALTH SYSTEMS" at bounding box center [636, 456] width 115 height 22
click at [679, 445] on select "Site HEALTH SYSTEMS" at bounding box center [636, 456] width 115 height 22
drag, startPoint x: 938, startPoint y: 458, endPoint x: 1331, endPoint y: 457, distance: 392.7
click at [1331, 457] on div at bounding box center [758, 381] width 1517 height 763
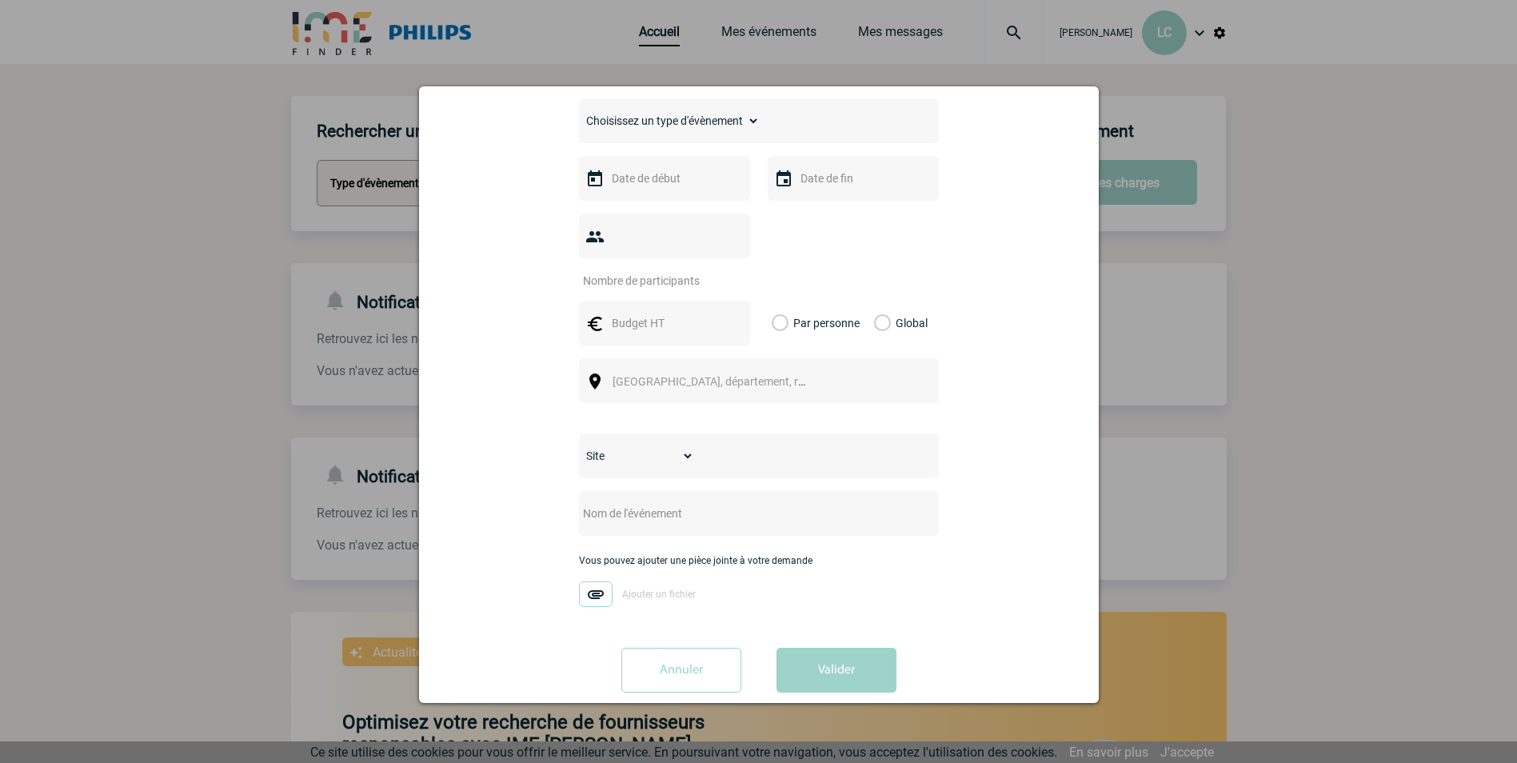
scroll to position [0, 0]
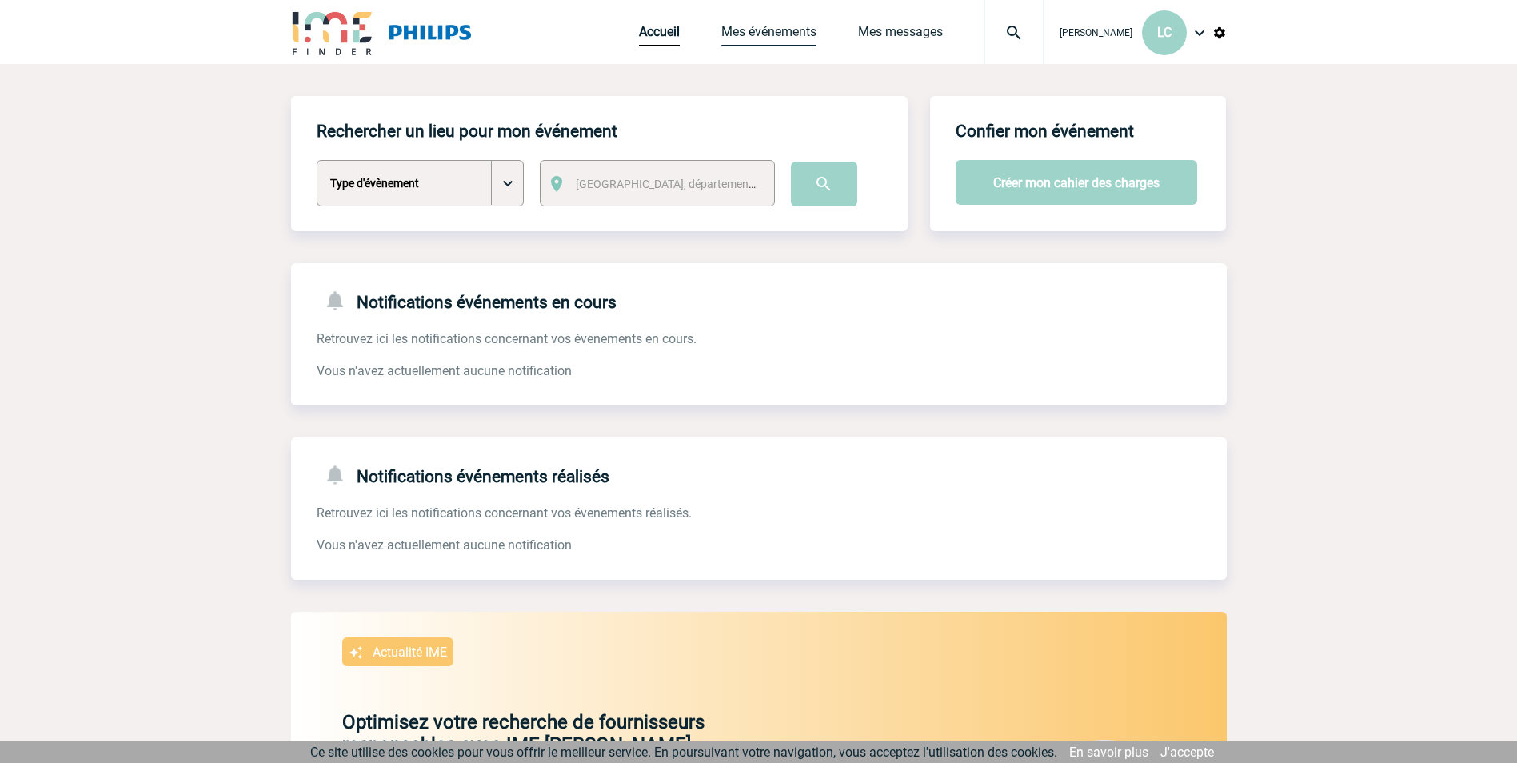
click at [721, 34] on link "Mes événements" at bounding box center [768, 35] width 95 height 22
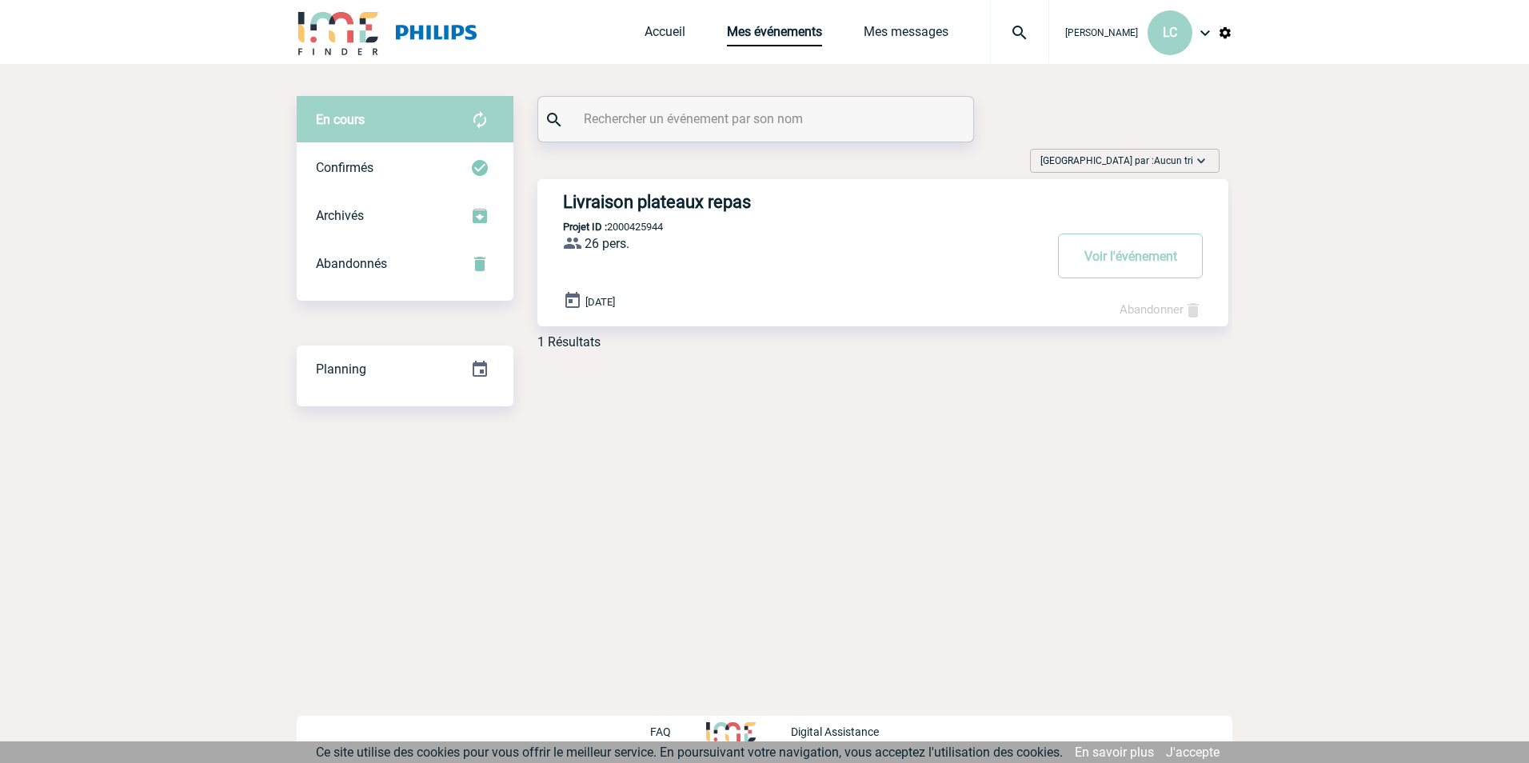
drag, startPoint x: 645, startPoint y: 576, endPoint x: 474, endPoint y: 531, distance: 176.1
click at [474, 531] on body "Léandra CORREIA HENRIQUES LC Accueil Mes événements 0" at bounding box center [764, 381] width 1529 height 763
click at [1229, 36] on img at bounding box center [1225, 33] width 14 height 14
click at [1156, 78] on li "Gestion de l’abonnement" at bounding box center [1141, 80] width 184 height 32
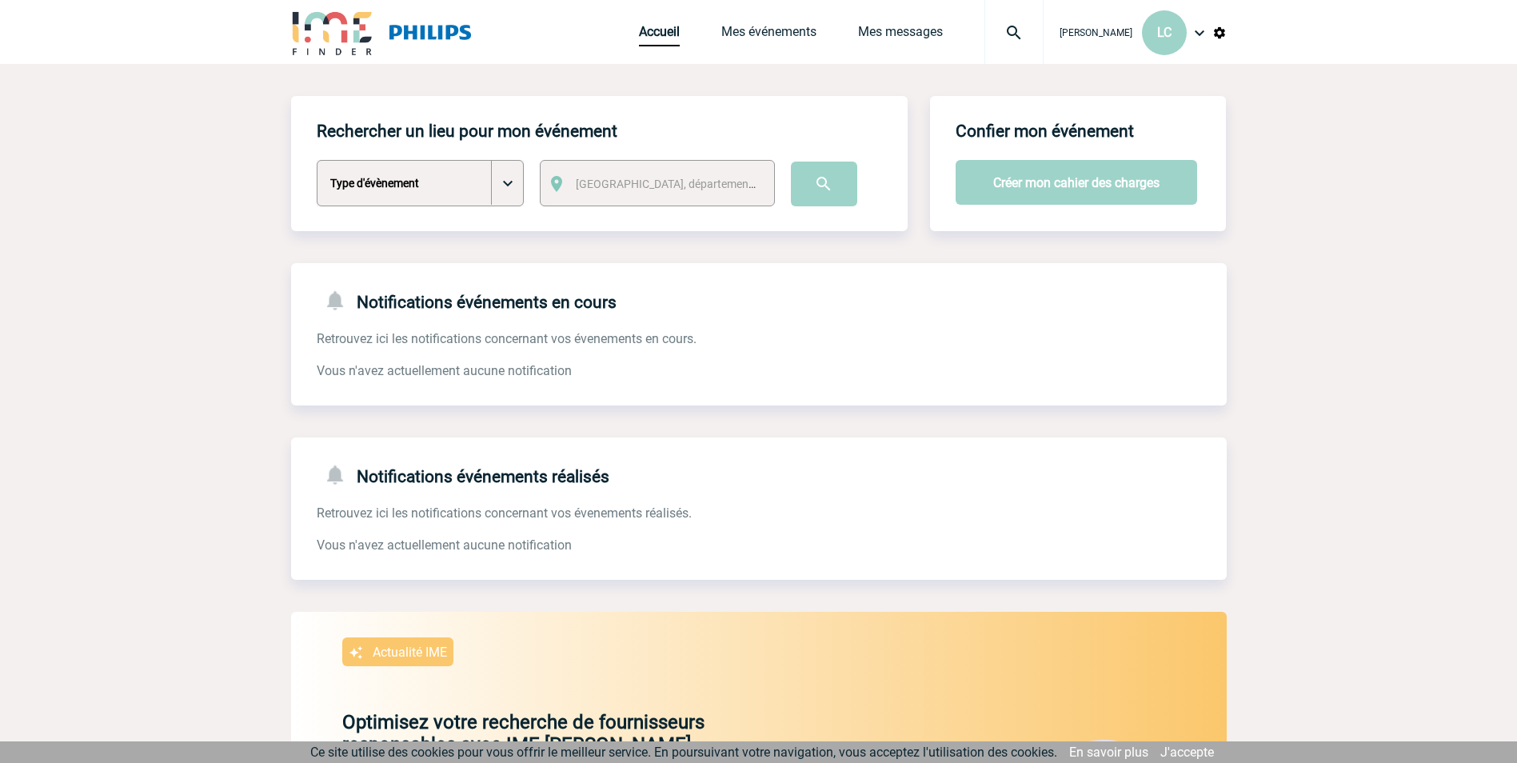
click at [1222, 34] on img at bounding box center [1219, 33] width 14 height 14
click at [1144, 86] on li "Gestion de l’abonnement" at bounding box center [1135, 80] width 184 height 32
click at [1158, 34] on span "LC" at bounding box center [1164, 32] width 14 height 15
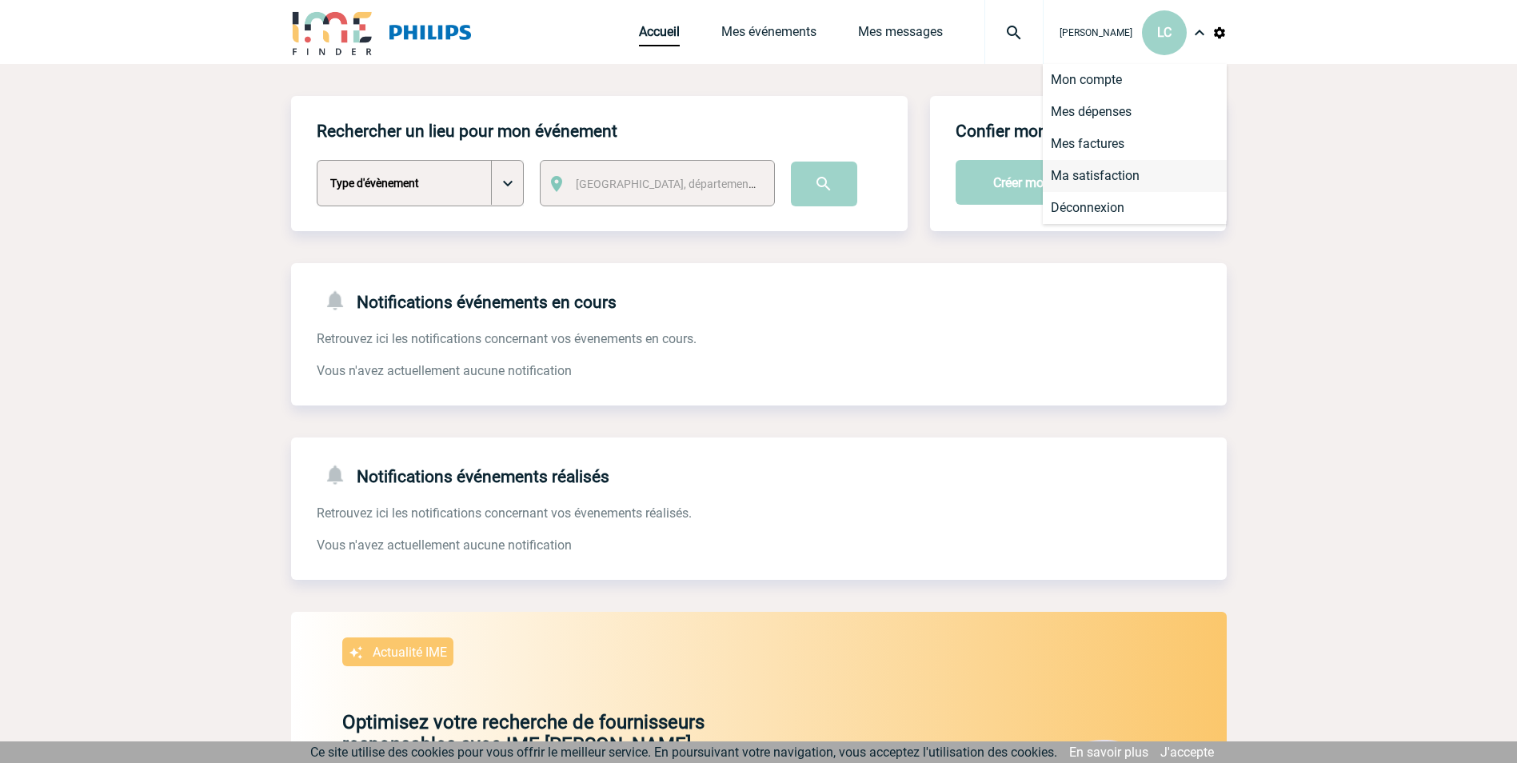
click at [1116, 178] on li "Ma satisfaction" at bounding box center [1135, 176] width 184 height 32
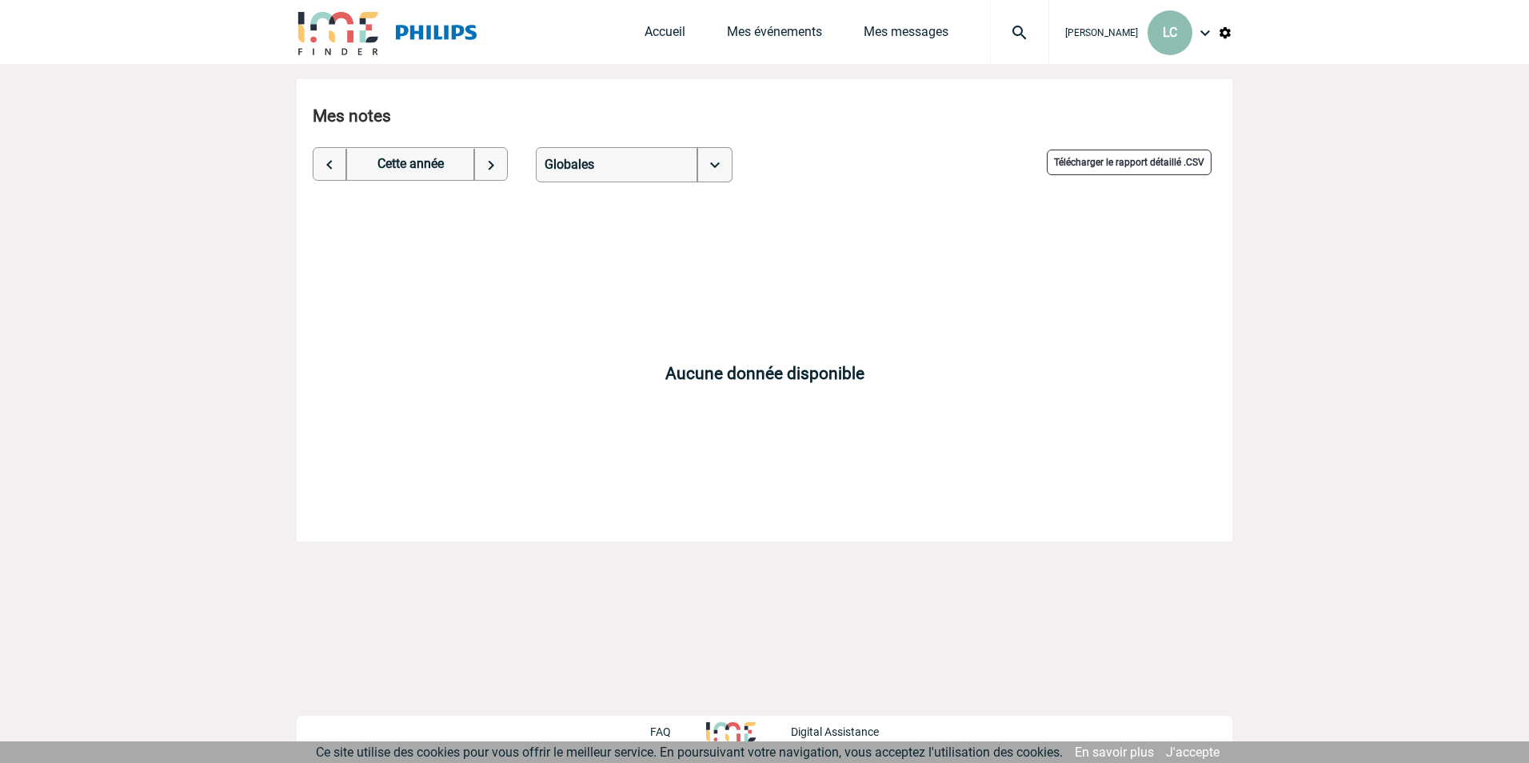
click at [1166, 30] on span "LC" at bounding box center [1170, 32] width 14 height 15
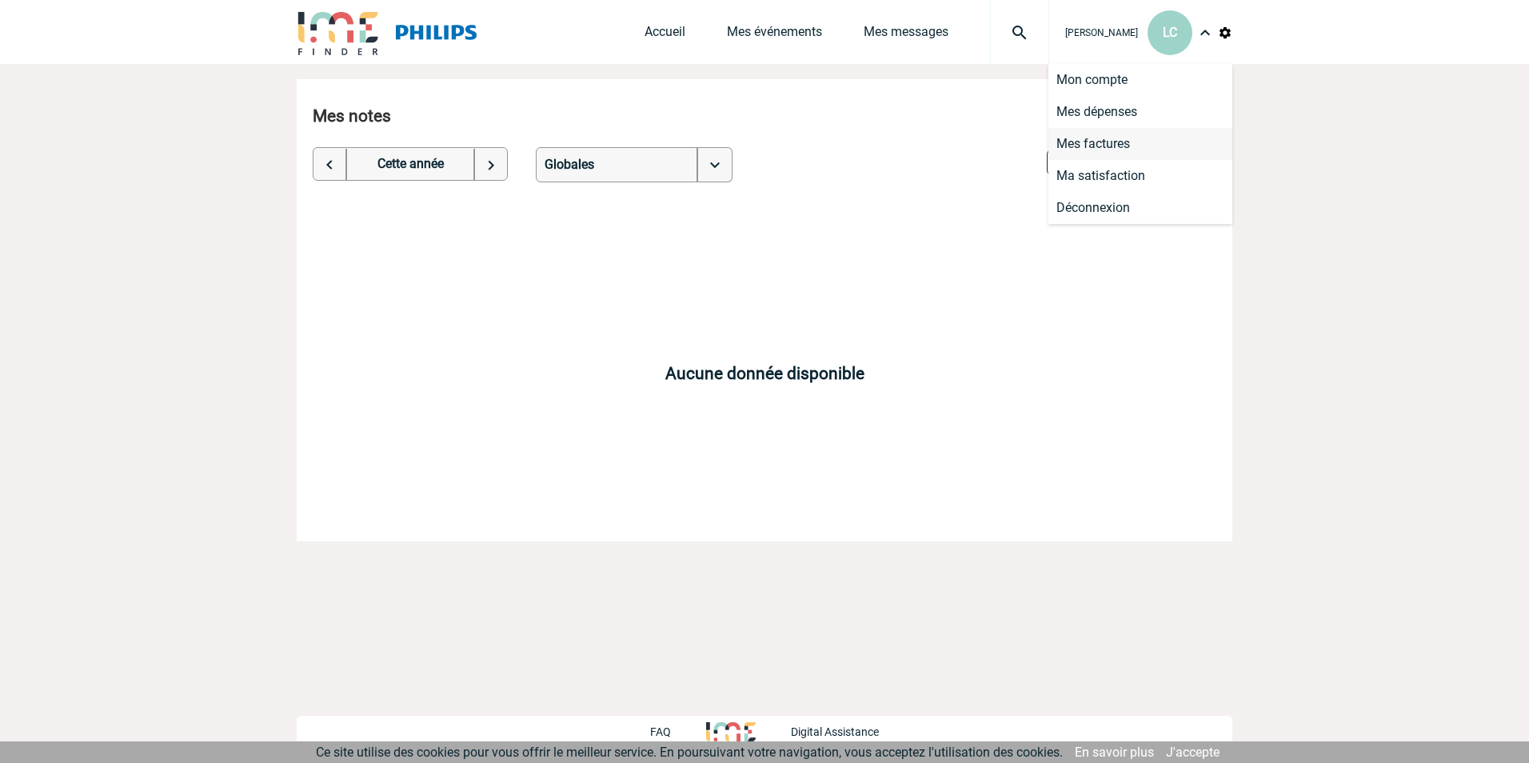
click at [1123, 149] on li "Mes factures" at bounding box center [1141, 144] width 184 height 32
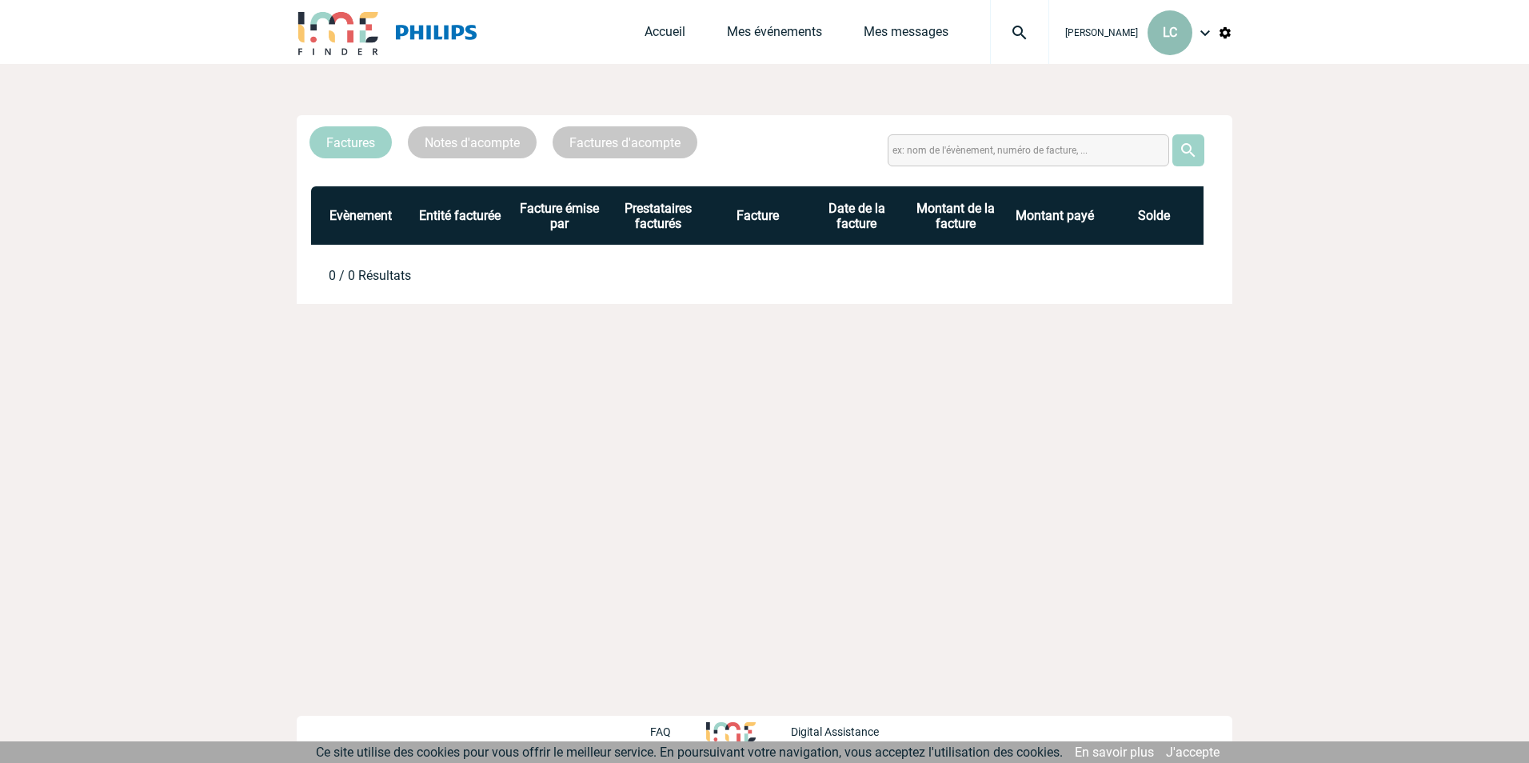
click at [1180, 39] on div "LC" at bounding box center [1170, 32] width 45 height 45
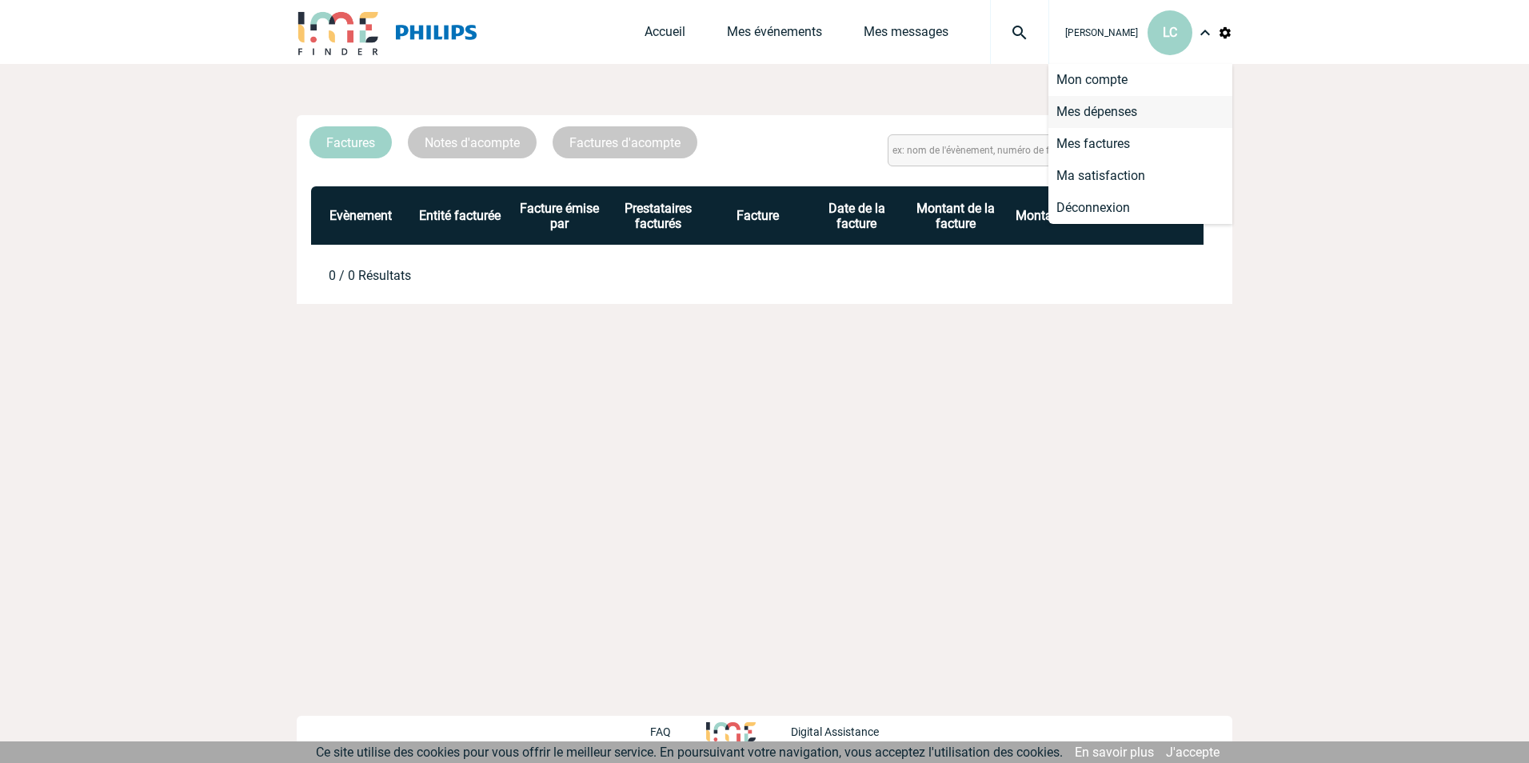
click at [1136, 119] on li "Mes dépenses" at bounding box center [1141, 112] width 184 height 32
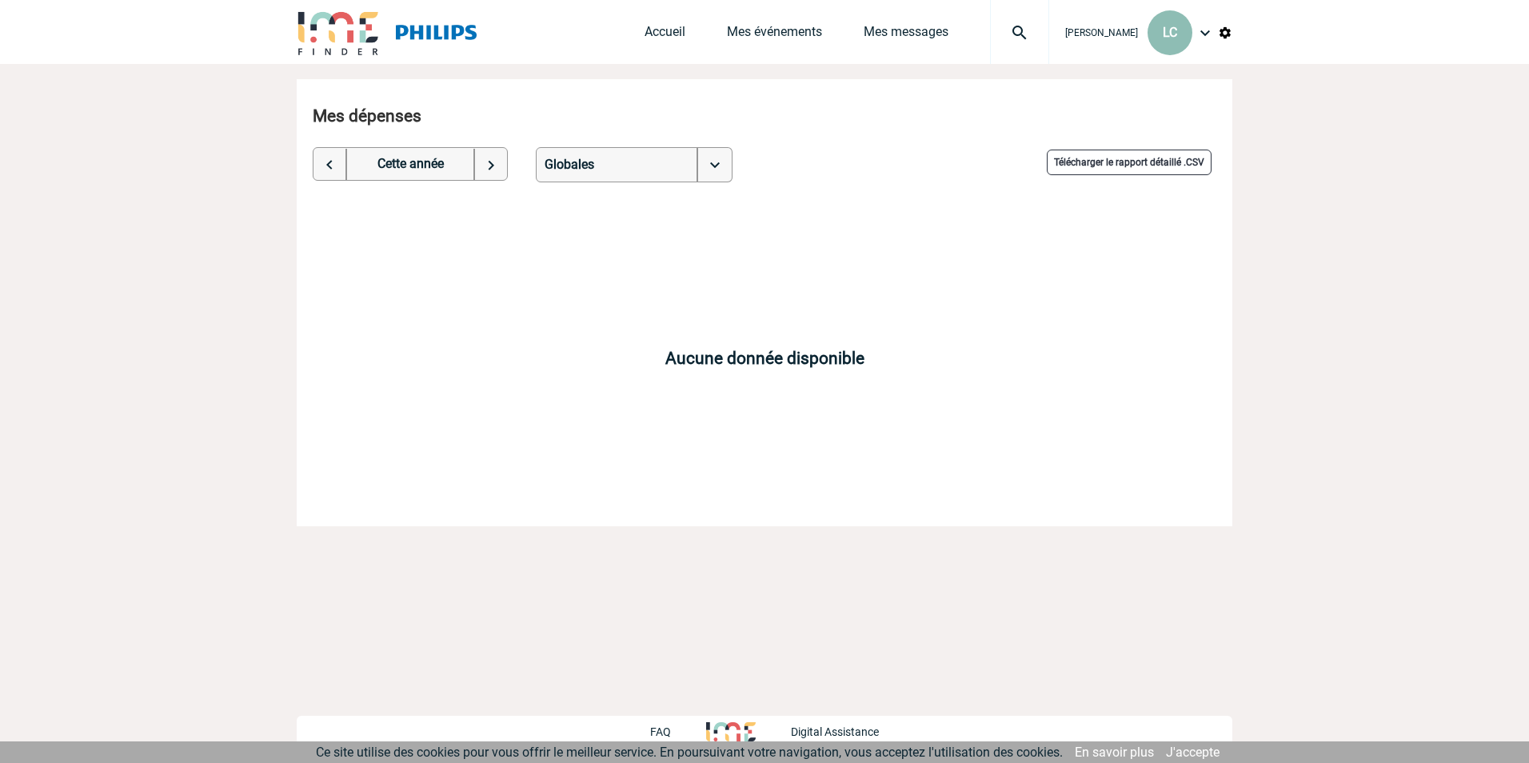
click at [1167, 28] on span "LC" at bounding box center [1170, 32] width 14 height 15
click at [1139, 82] on li "Mon compte" at bounding box center [1141, 80] width 184 height 32
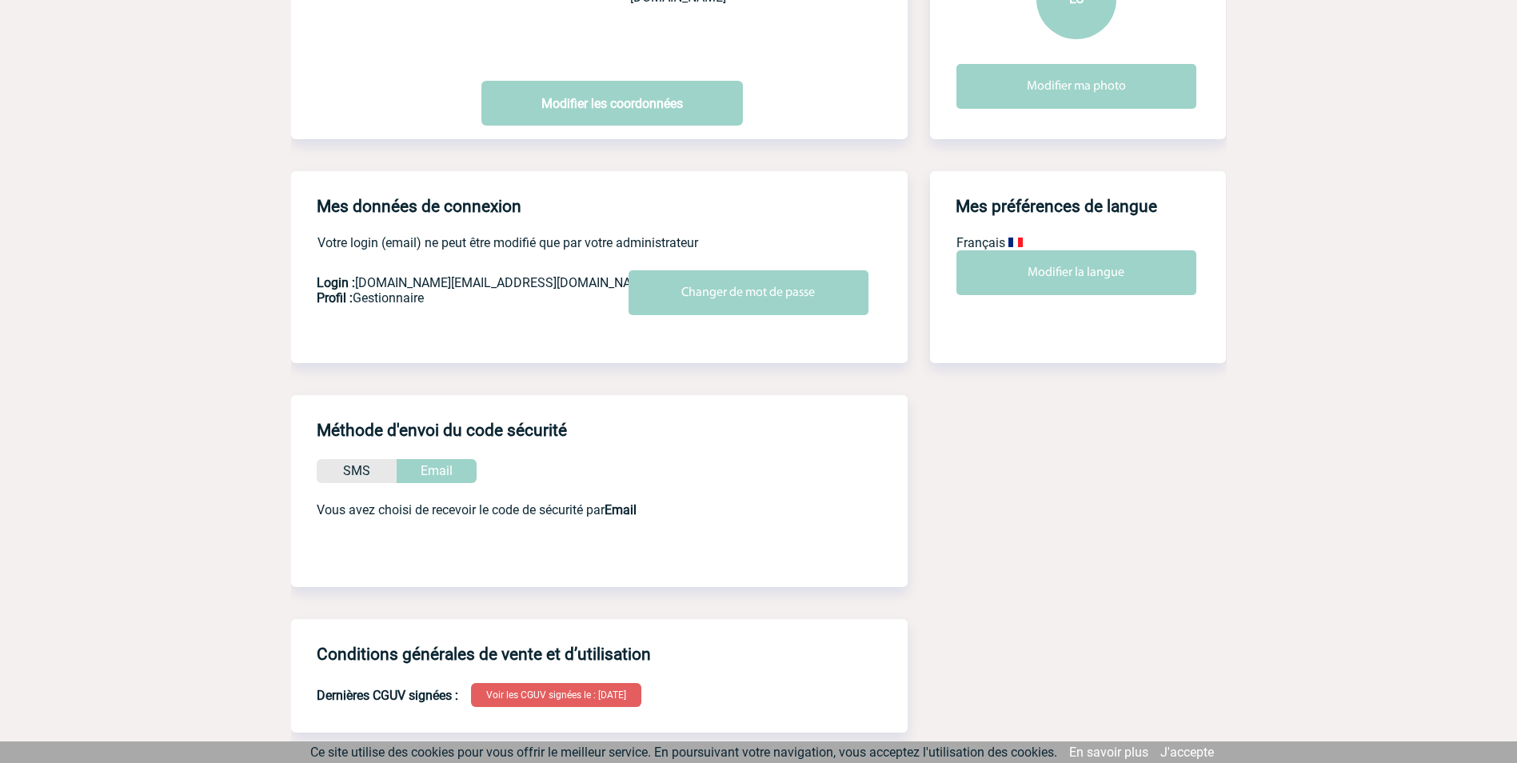
scroll to position [248, 0]
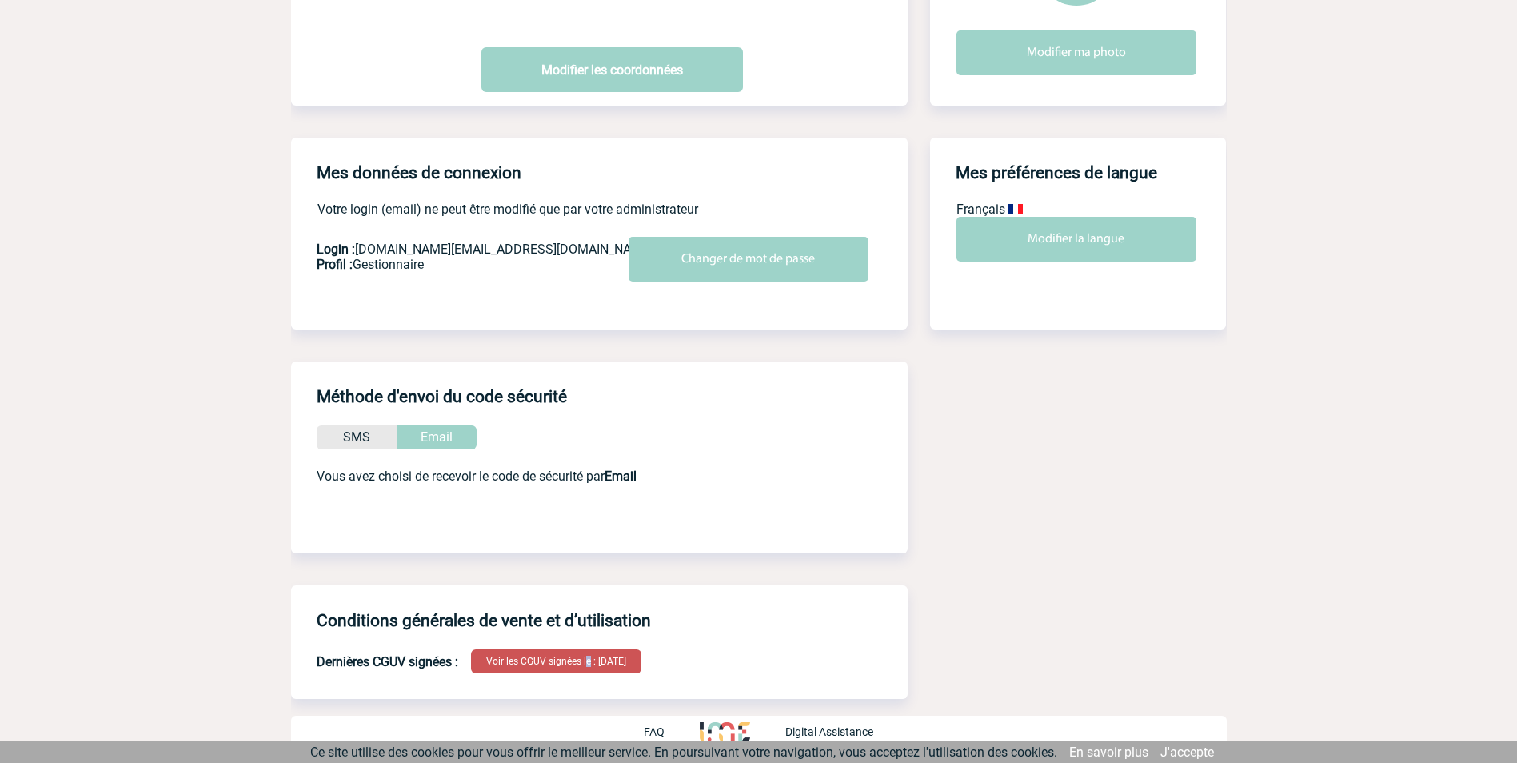
click at [565, 659] on div "Voir les CGUV signées le : [DATE]" at bounding box center [556, 661] width 170 height 24
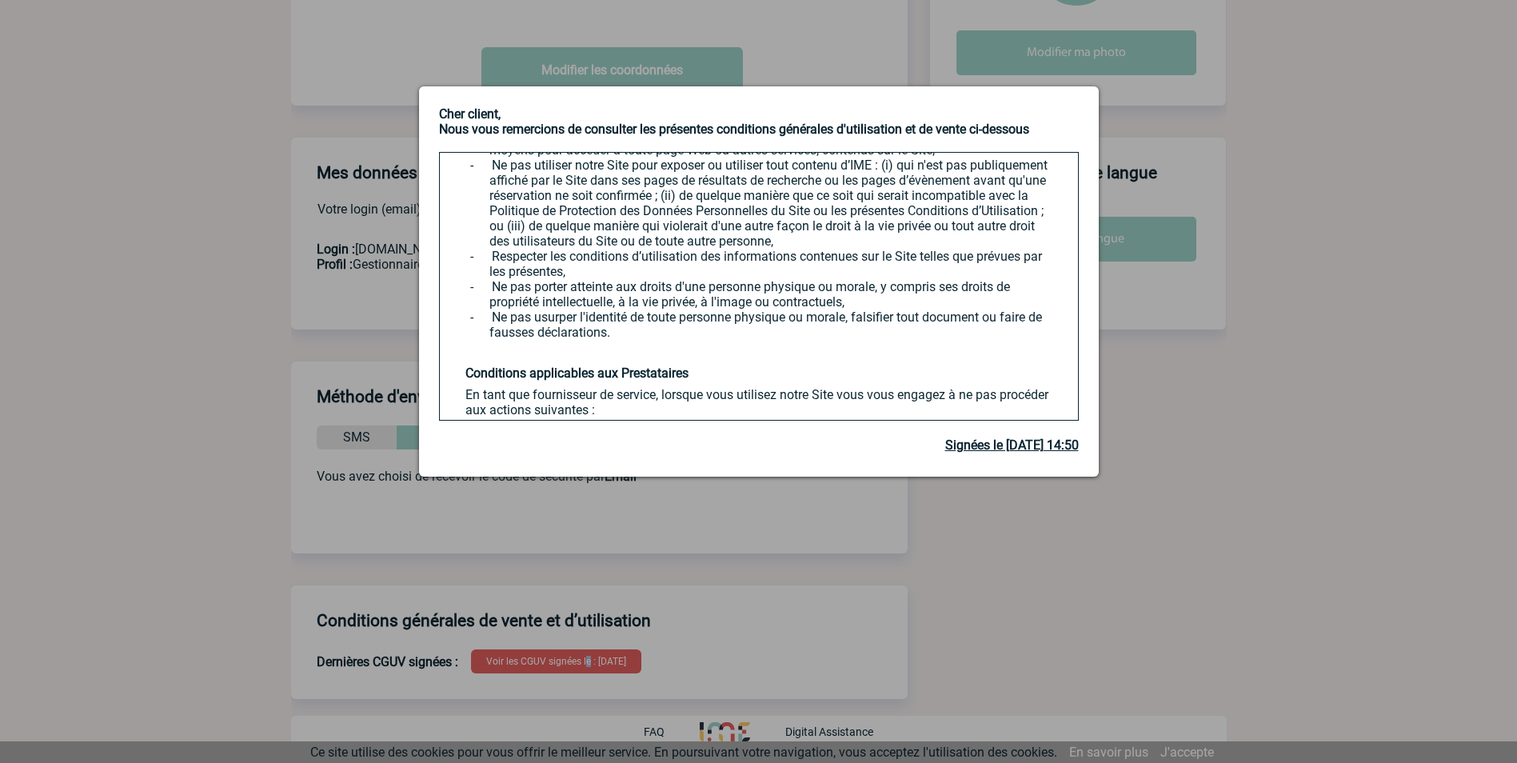
scroll to position [1999, 0]
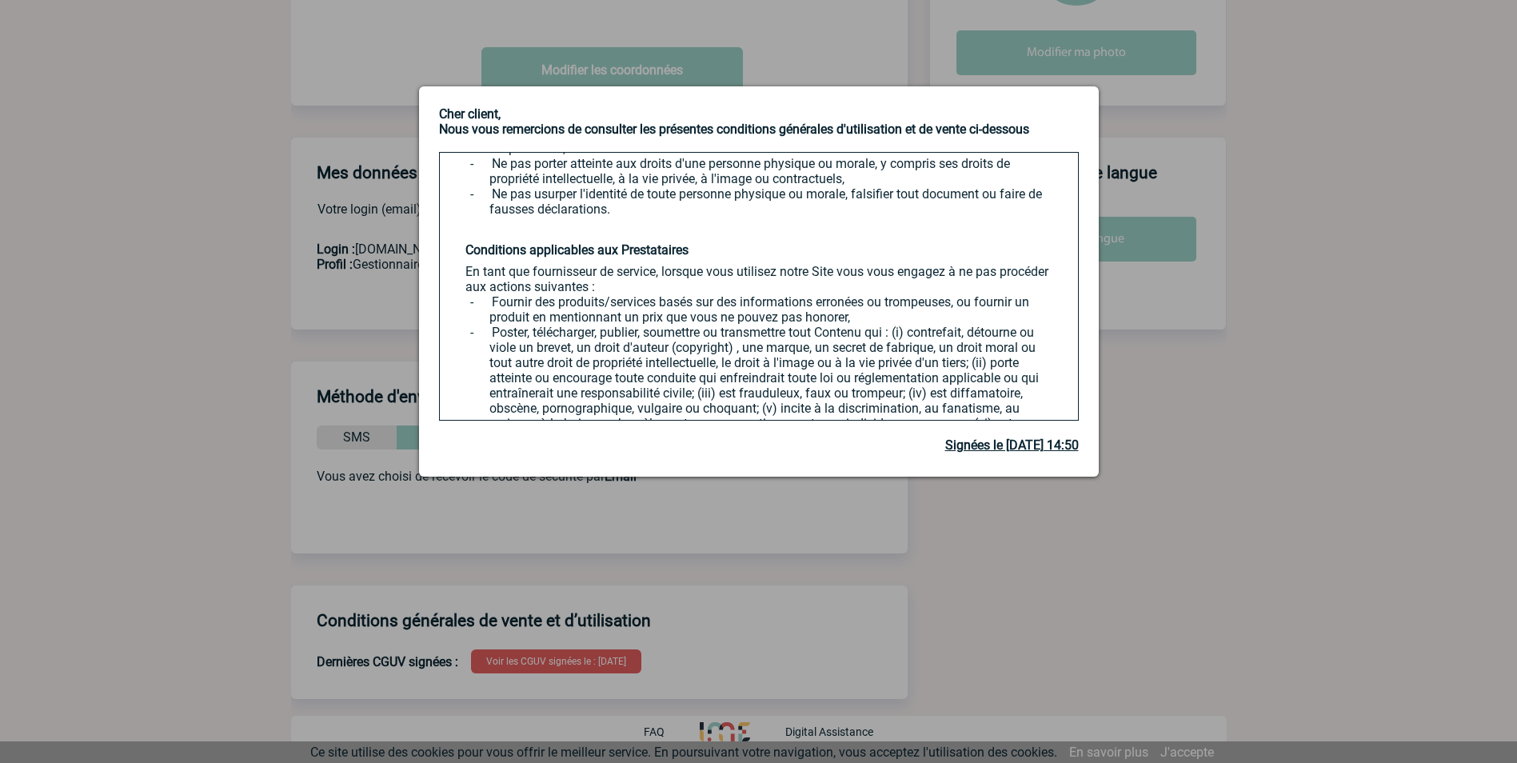
click at [833, 58] on div at bounding box center [758, 381] width 1517 height 763
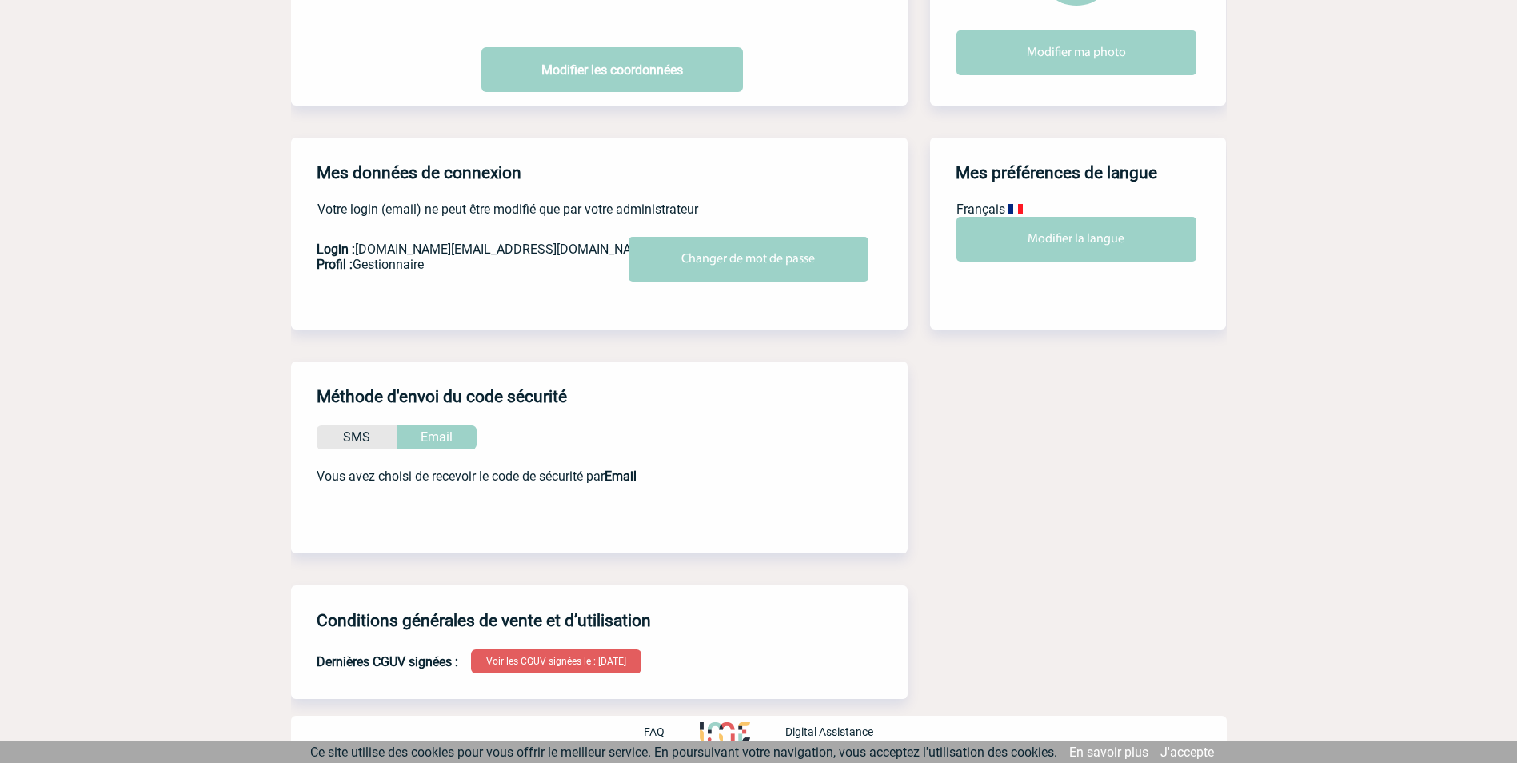
scroll to position [0, 0]
